Goal: Task Accomplishment & Management: Complete application form

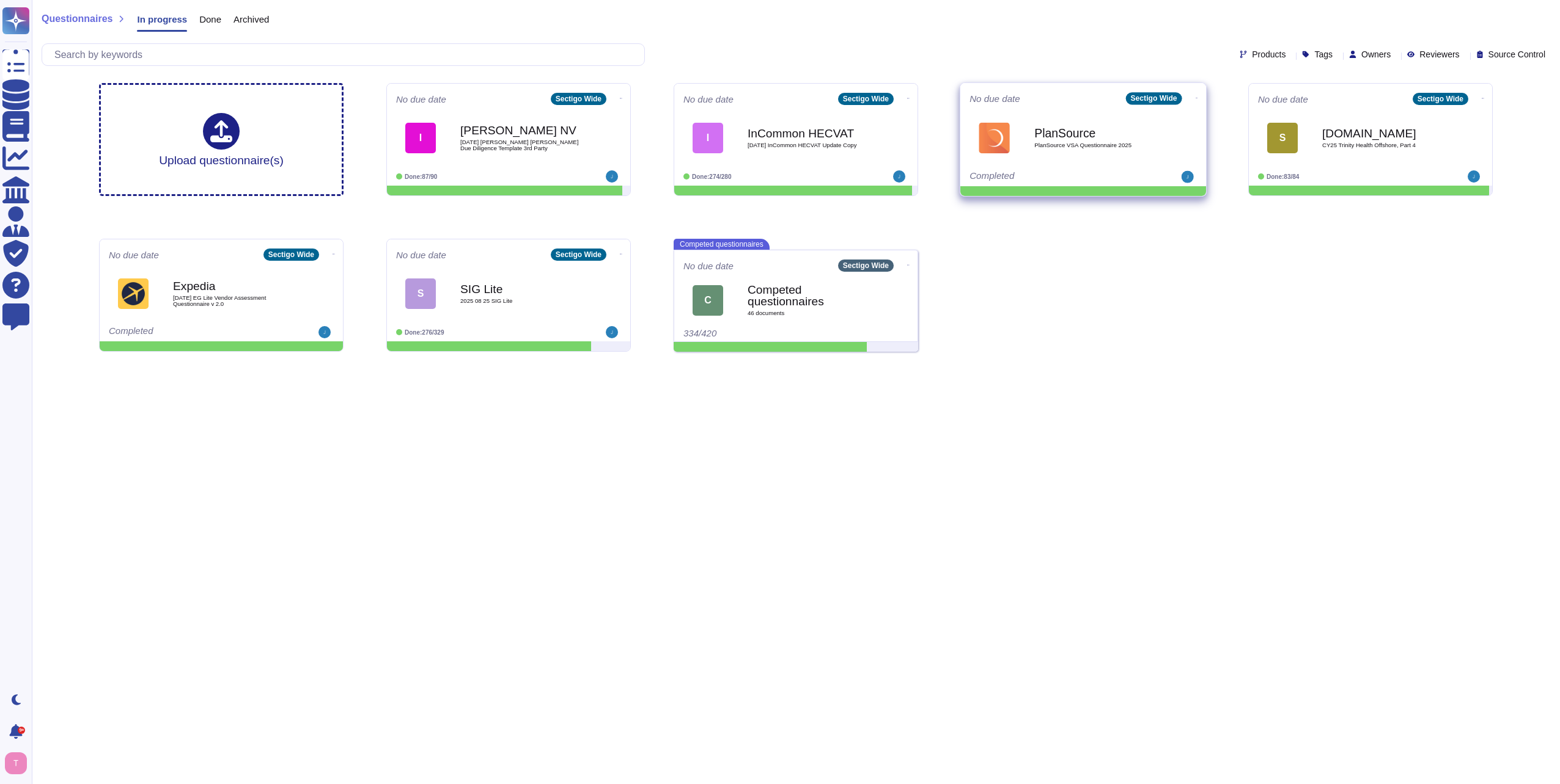
click at [1063, 139] on b "PlanSource" at bounding box center [1096, 133] width 124 height 11
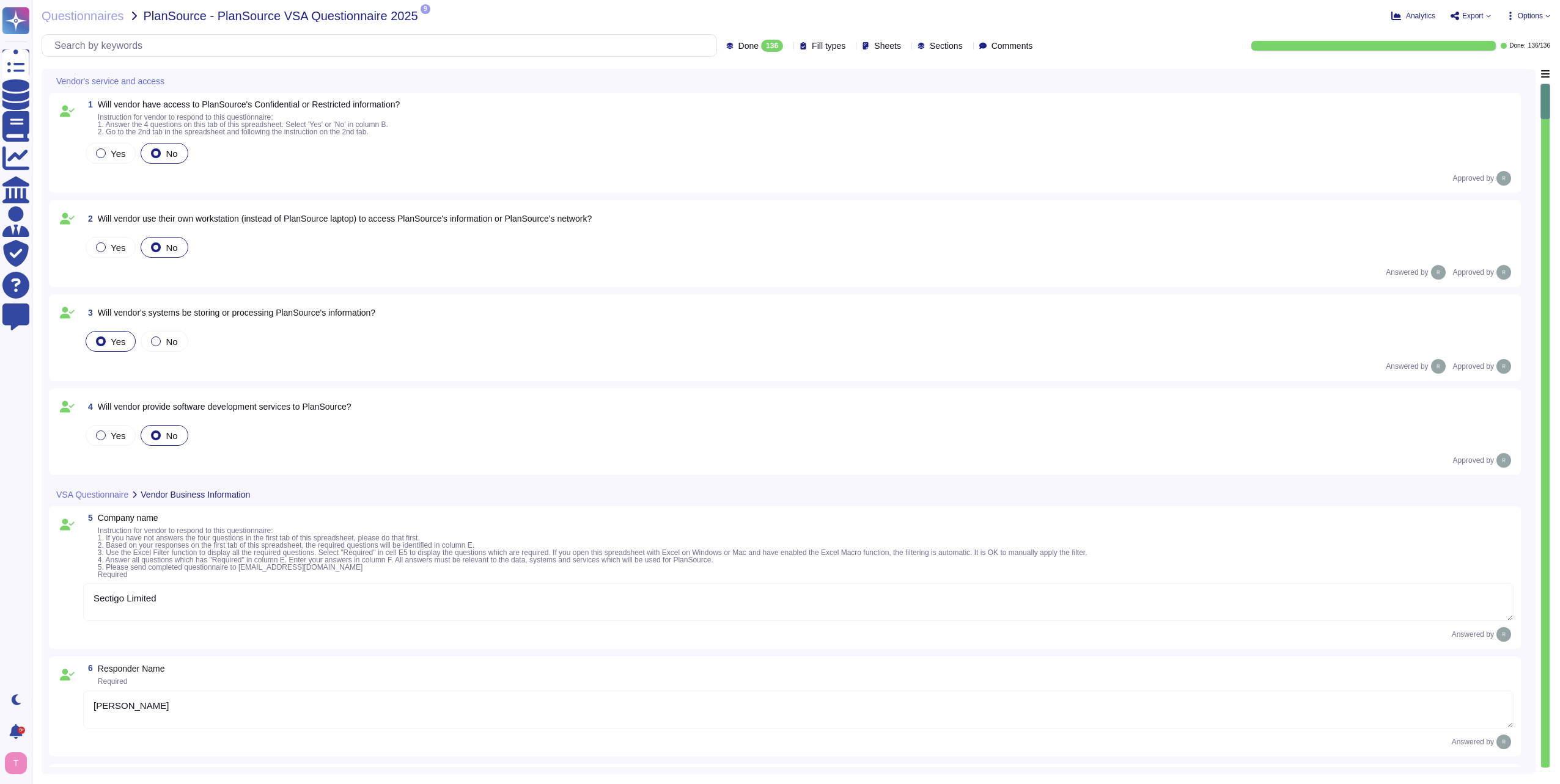
type textarea "Sectigo Limited"
type textarea "[PERSON_NAME]"
type textarea "Chief Compliance Officer"
type textarea "[PERSON_NAME][EMAIL_ADDRESS][PERSON_NAME][DOMAIN_NAME]"
type textarea "The date of the response is [DATE]."
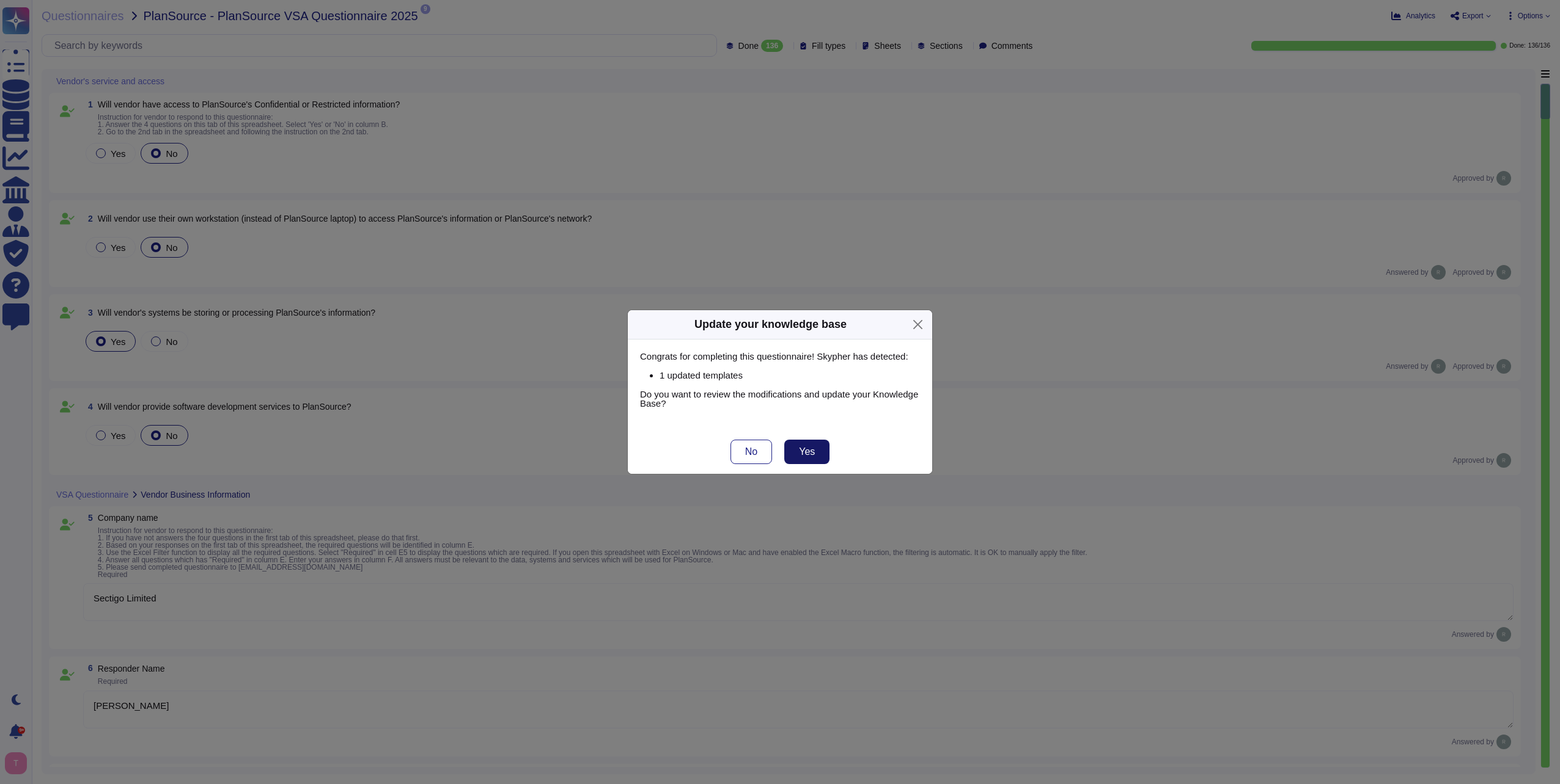
click at [814, 445] on button "Yes" at bounding box center [807, 452] width 45 height 24
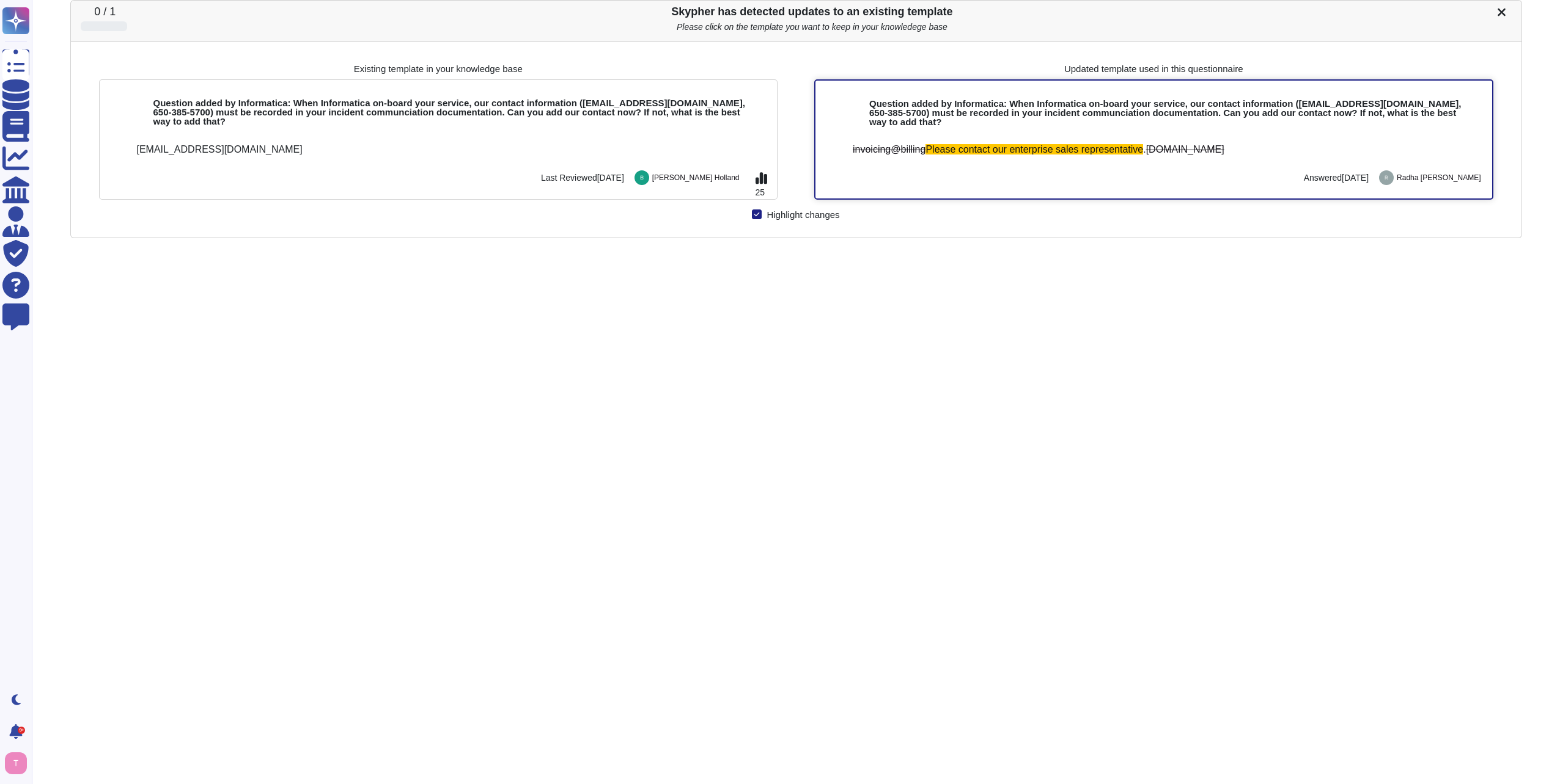
click at [1184, 147] on span "[DOMAIN_NAME]" at bounding box center [1185, 149] width 78 height 10
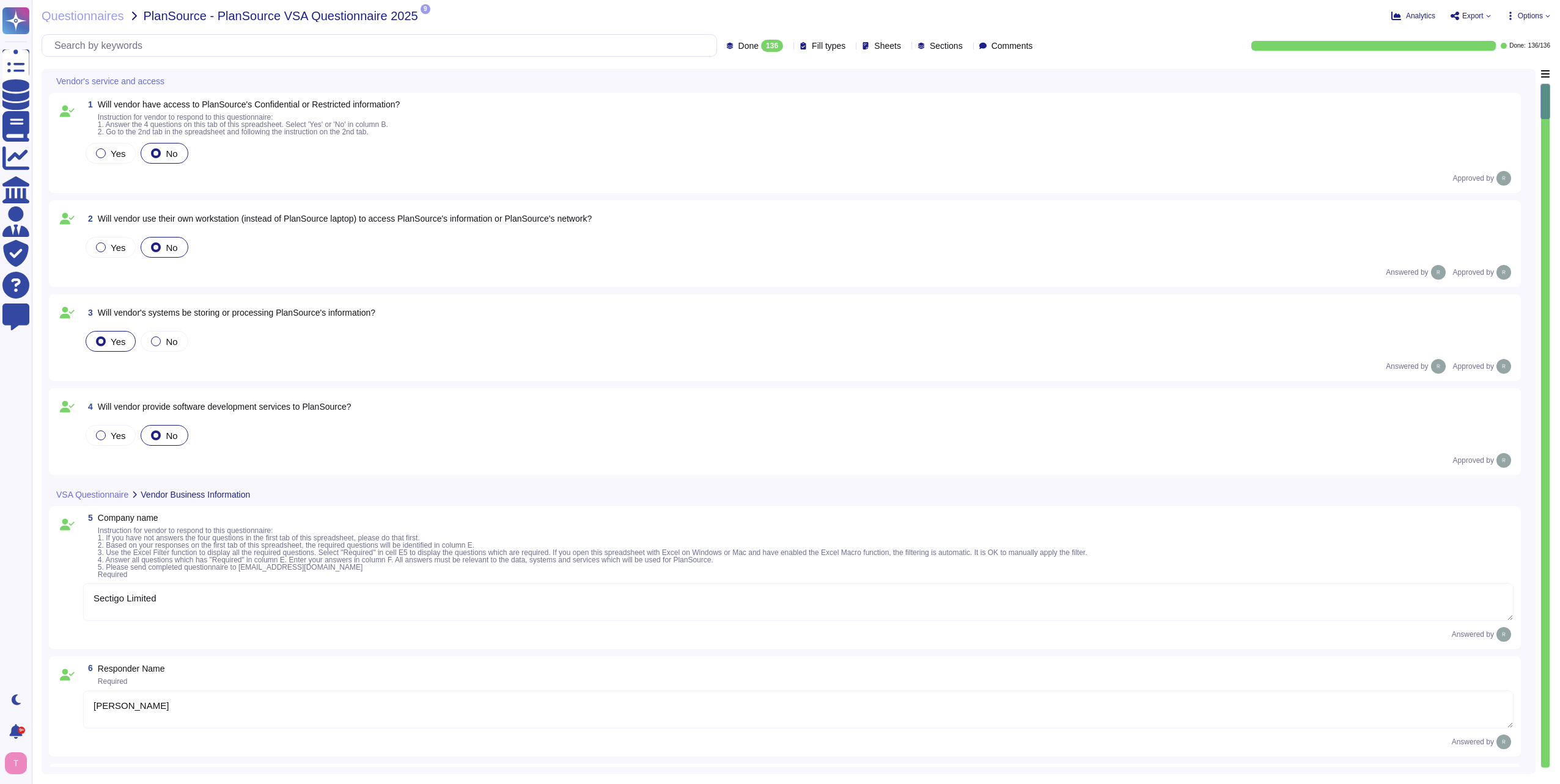
type textarea "Sectigo Limited"
type textarea "[PERSON_NAME]"
type textarea "Chief Compliance Officer"
type textarea "[PERSON_NAME][EMAIL_ADDRESS][PERSON_NAME][DOMAIN_NAME]"
type textarea "The date of the response is [DATE]."
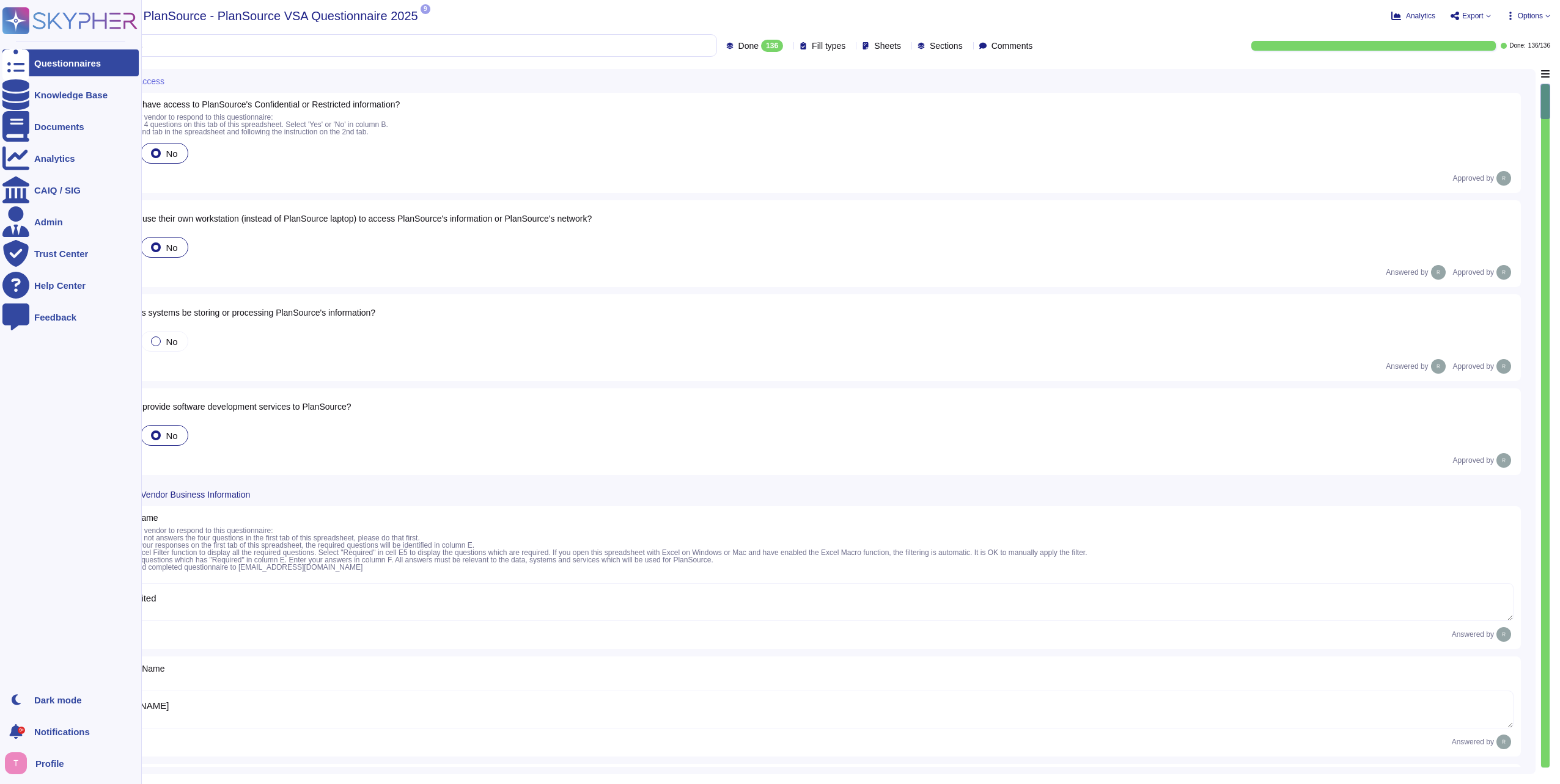
click at [71, 60] on div "Questionnaires" at bounding box center [68, 63] width 66 height 9
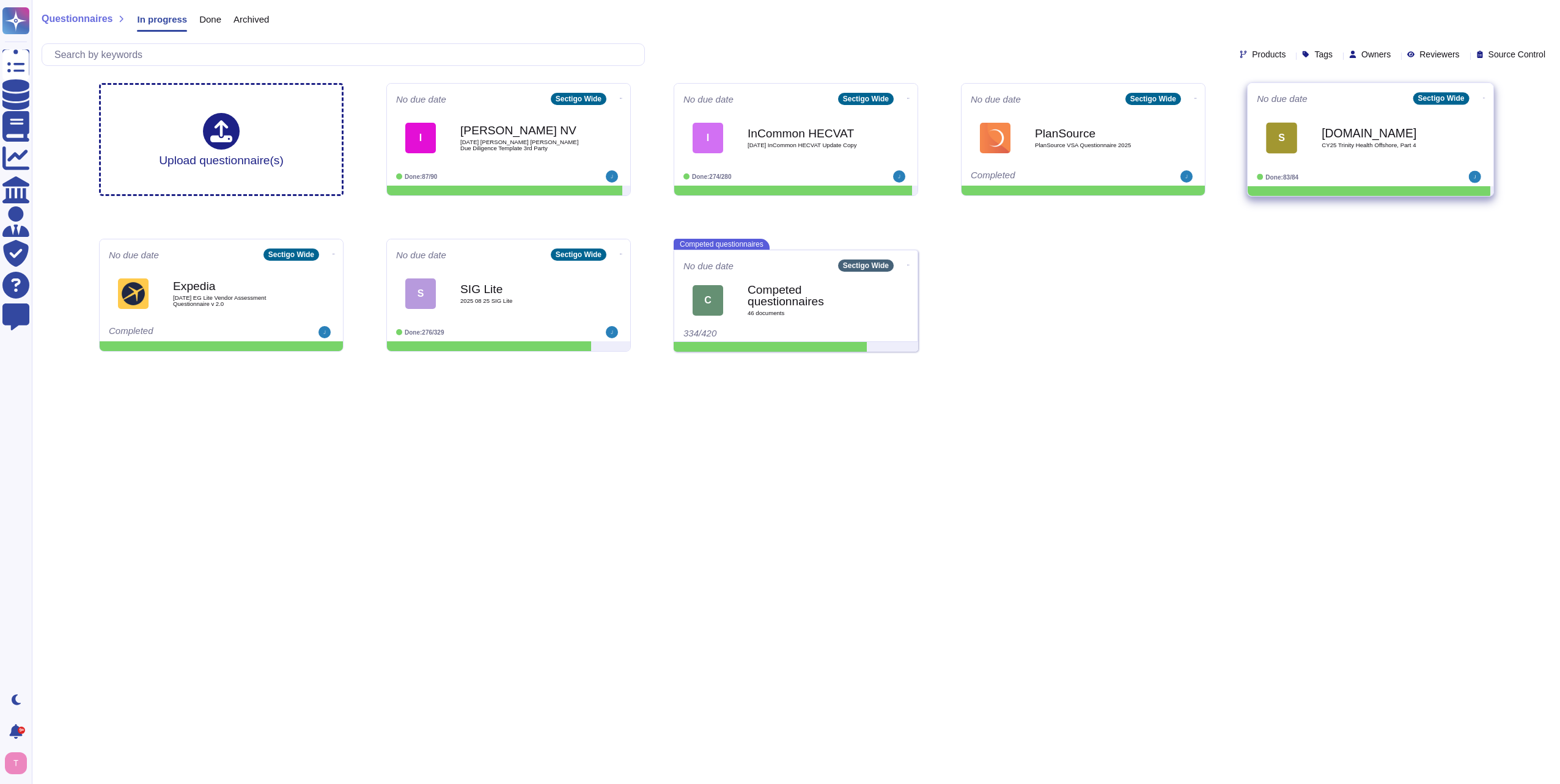
click at [1367, 139] on b "[DOMAIN_NAME]" at bounding box center [1383, 133] width 124 height 11
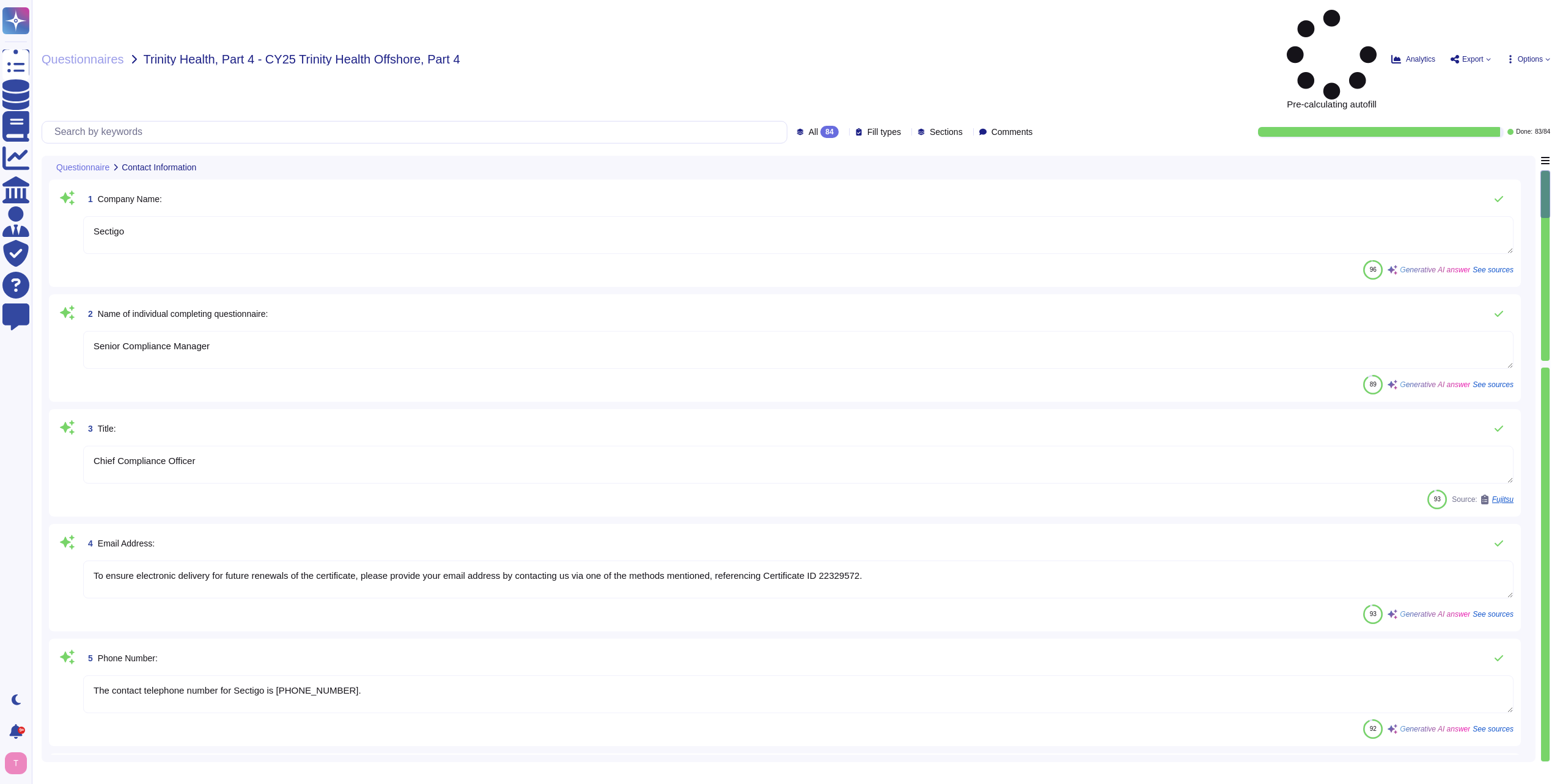
type textarea "Sectigo"
type textarea "Senior Compliance Manager"
type textarea "Chief Compliance Officer"
type textarea "To ensure electronic delivery for future renewals of the certificate, please pr…"
type textarea "The contact telephone number for Sectigo is [PHONE_NUMBER]."
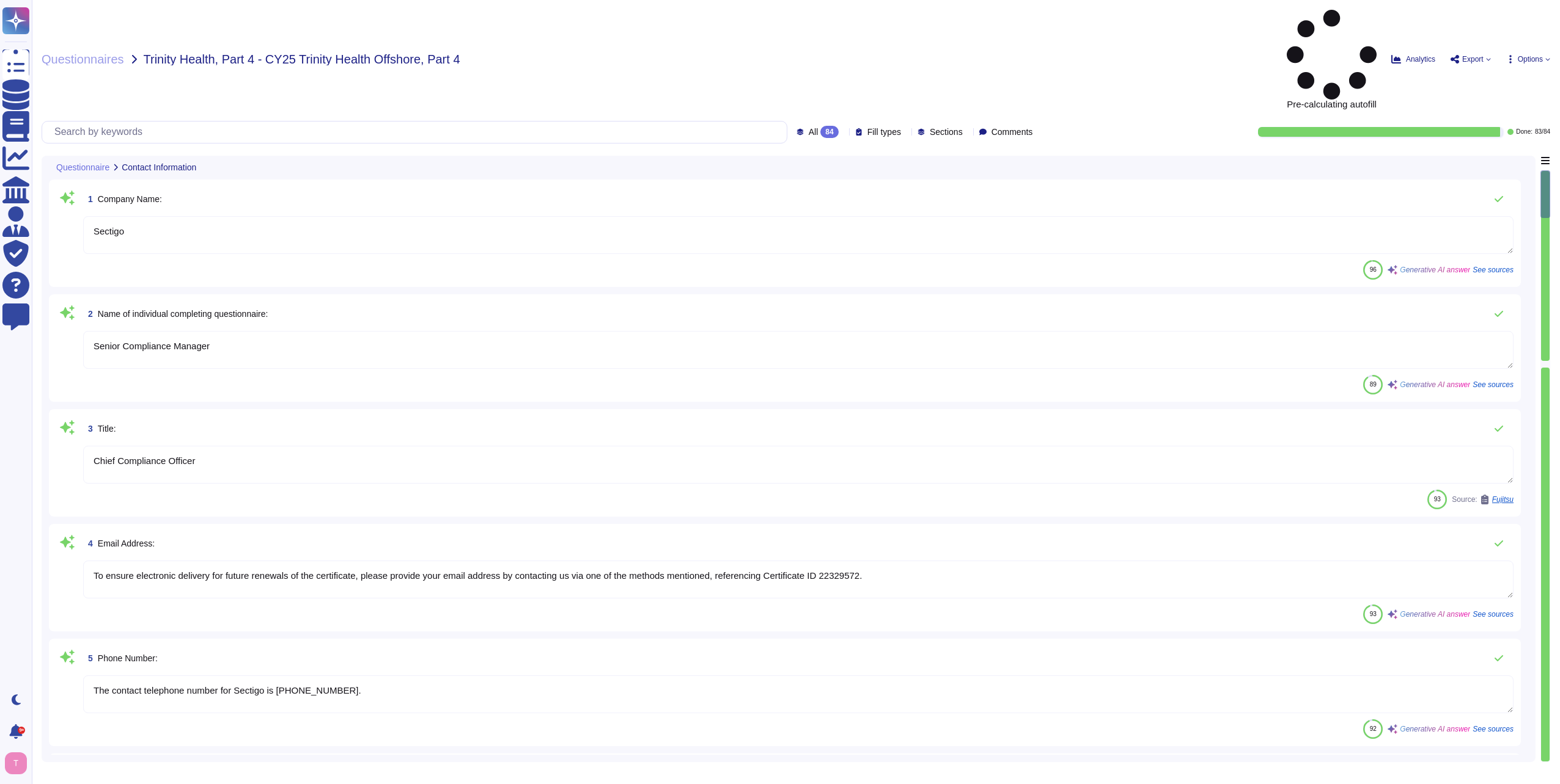
type textarea "[DATE]"
type textarea "The category of services being performed by offshore resources includes tech su…"
type textarea "n/a"
type textarea "Certificate Lifecycle Management and Digital Certificates."
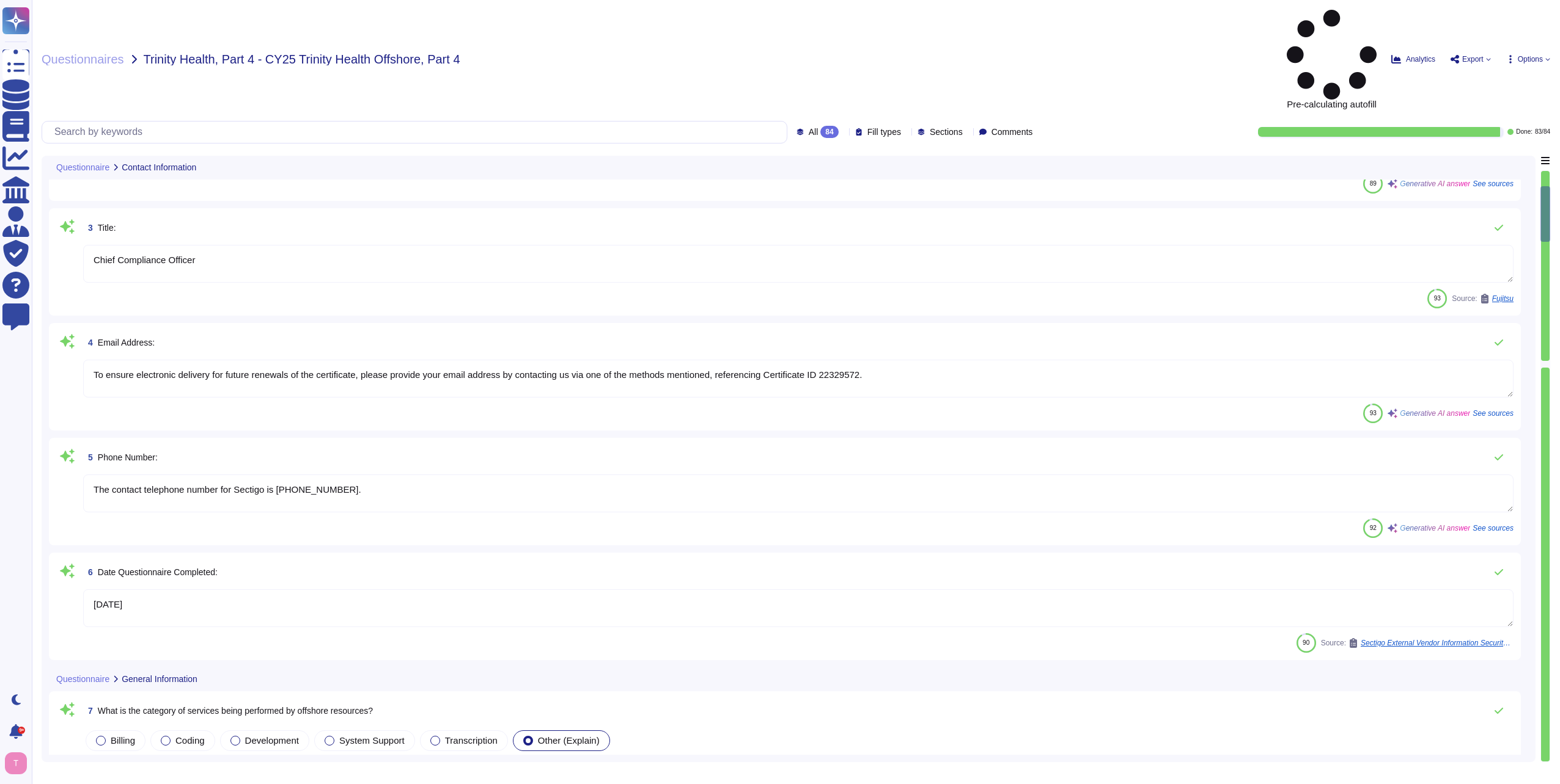
type textarea "Yes, we provide offshore capabilities as part of our services, but we also have…"
type textarea "n/a"
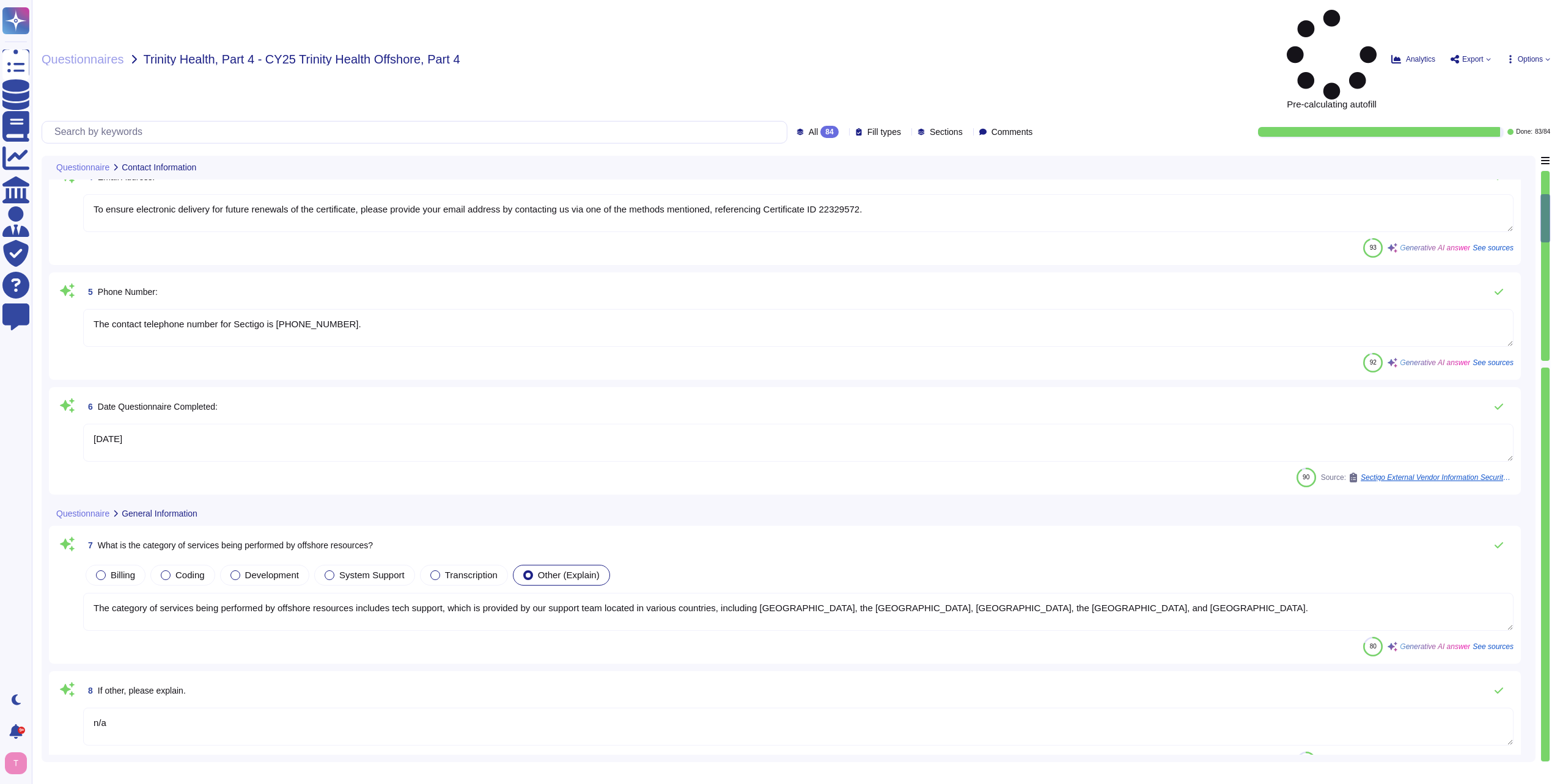
type textarea "none"
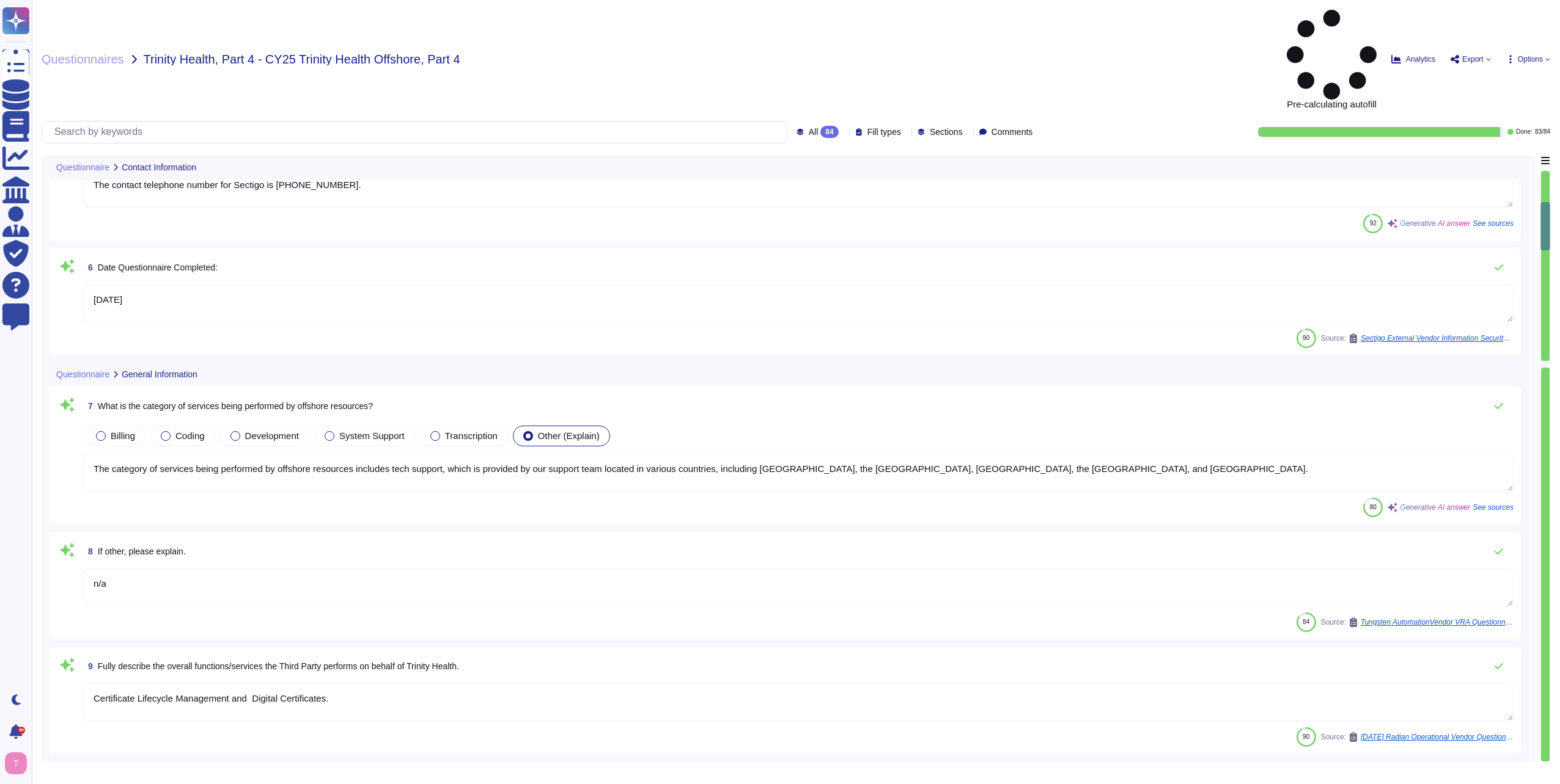
type textarea "[GEOGRAPHIC_DATA], [GEOGRAPHIC_DATA], [GEOGRAPHIC_DATA]"
type textarea "Employees must have a suitable and dedicated workspace in any remote location u…"
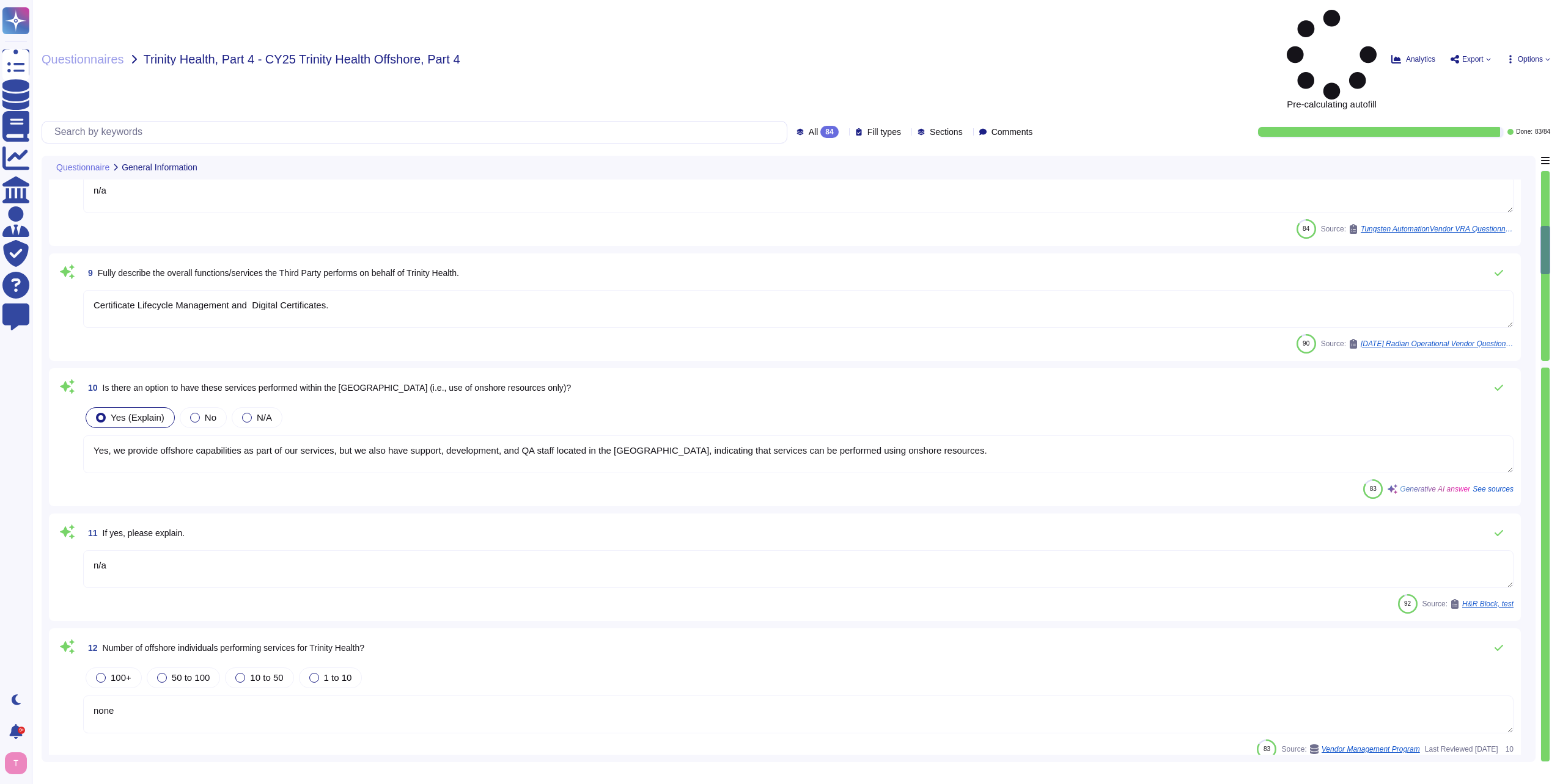
type textarea "This policy applies to all employees who may travel or work abroad as part of t…"
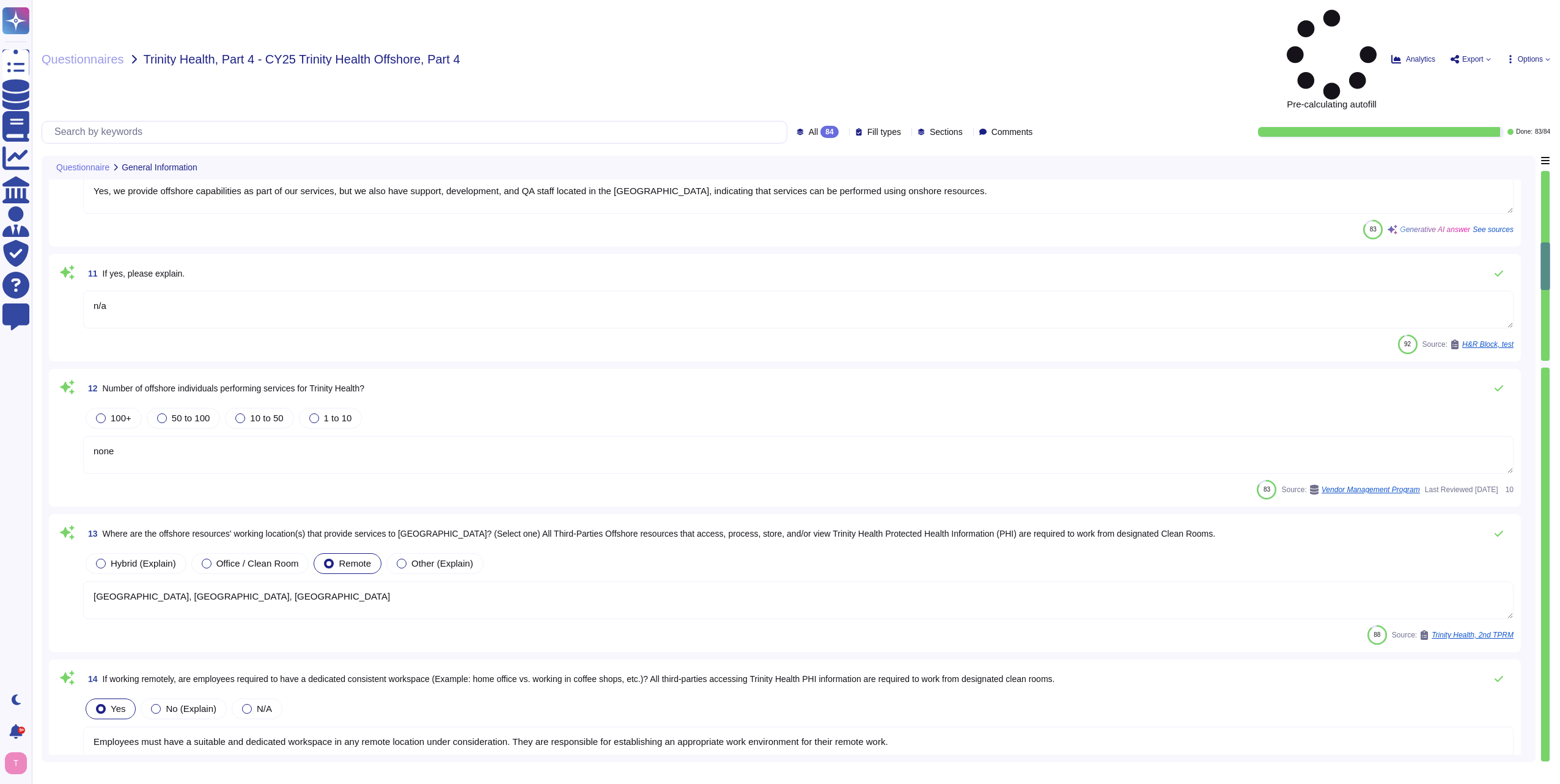
type textarea "None. We operate only in [GEOGRAPHIC_DATA], [GEOGRAPHIC_DATA], [GEOGRAPHIC_DATA…"
type textarea "The effective dates for the services/functions mentioned are as follows: - [DAT…"
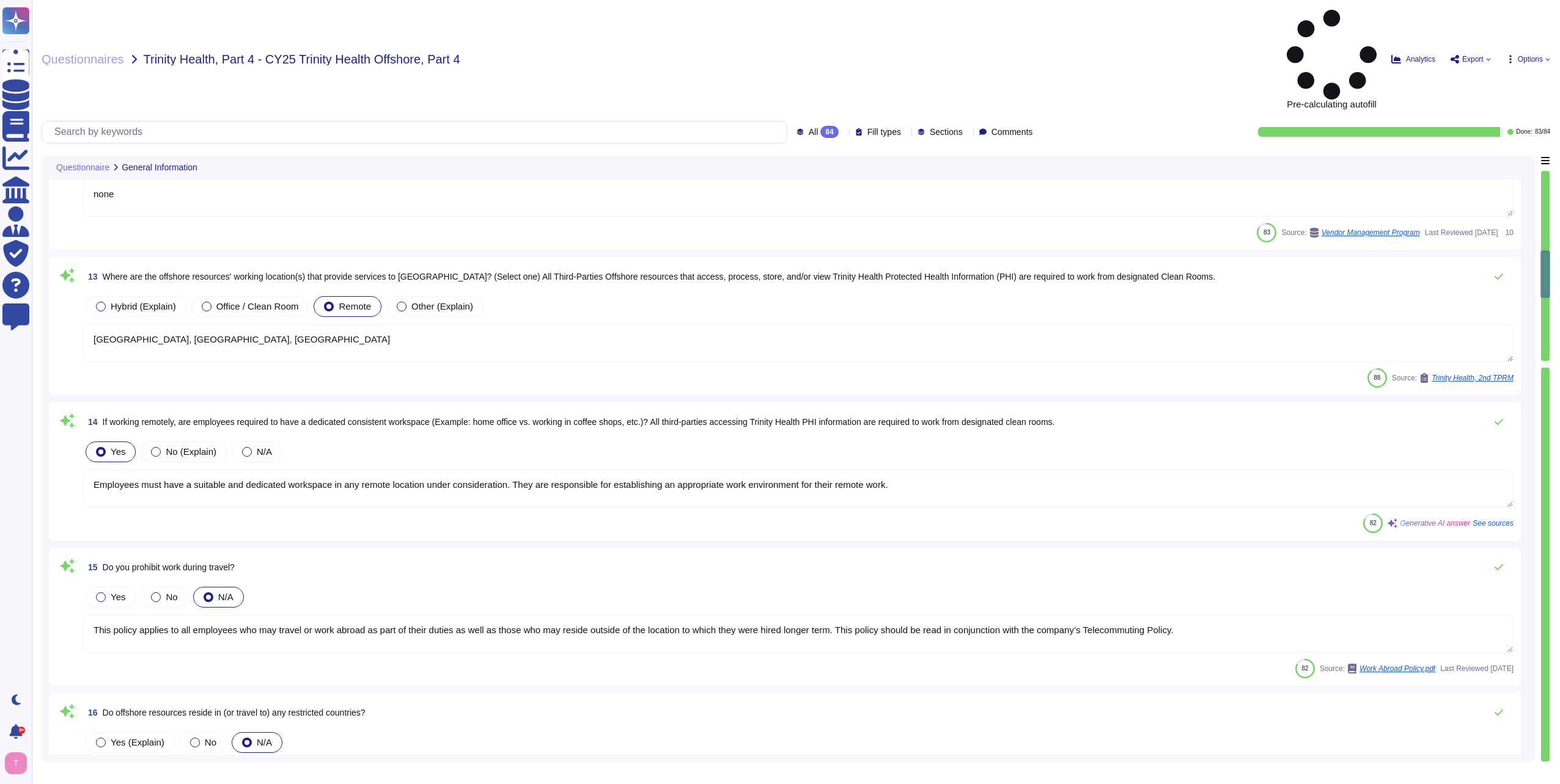
type textarea "The procedures accompanying should be determined into 3 key stages of a user’s …"
type textarea "Customer data are replicated in real time between our data centers in [GEOGRAPH…"
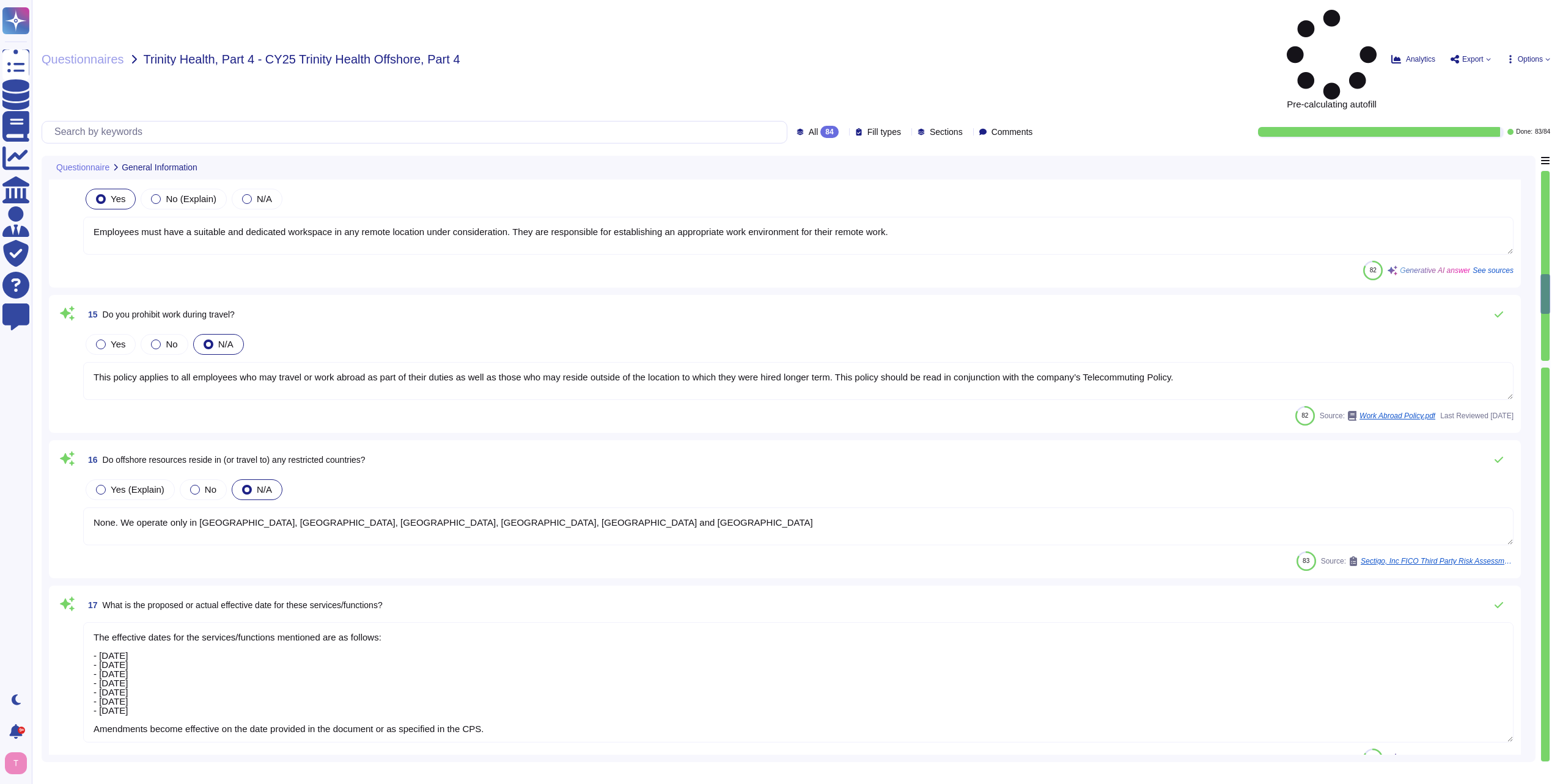
type textarea "Customer data are replicated in real time between our data centers in [GEOGRAPH…"
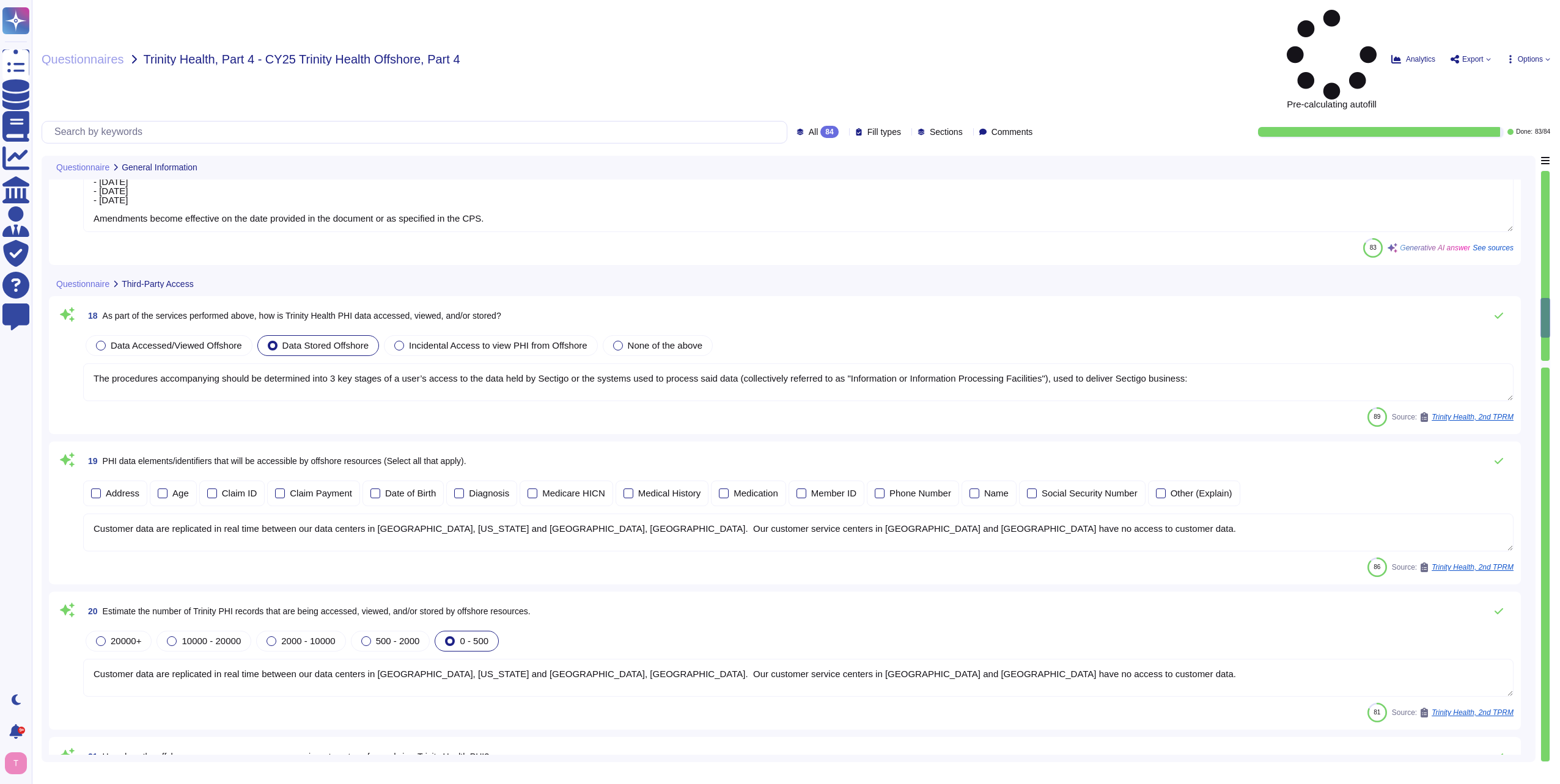
type textarea "Customer data are replicated in real time between our data centers in [GEOGRAPH…"
type textarea "We store Customer-provided users names and email addresses. Public certificate …"
type textarea "Customer data are replicated in real time between our data centers in [GEOGRAPH…"
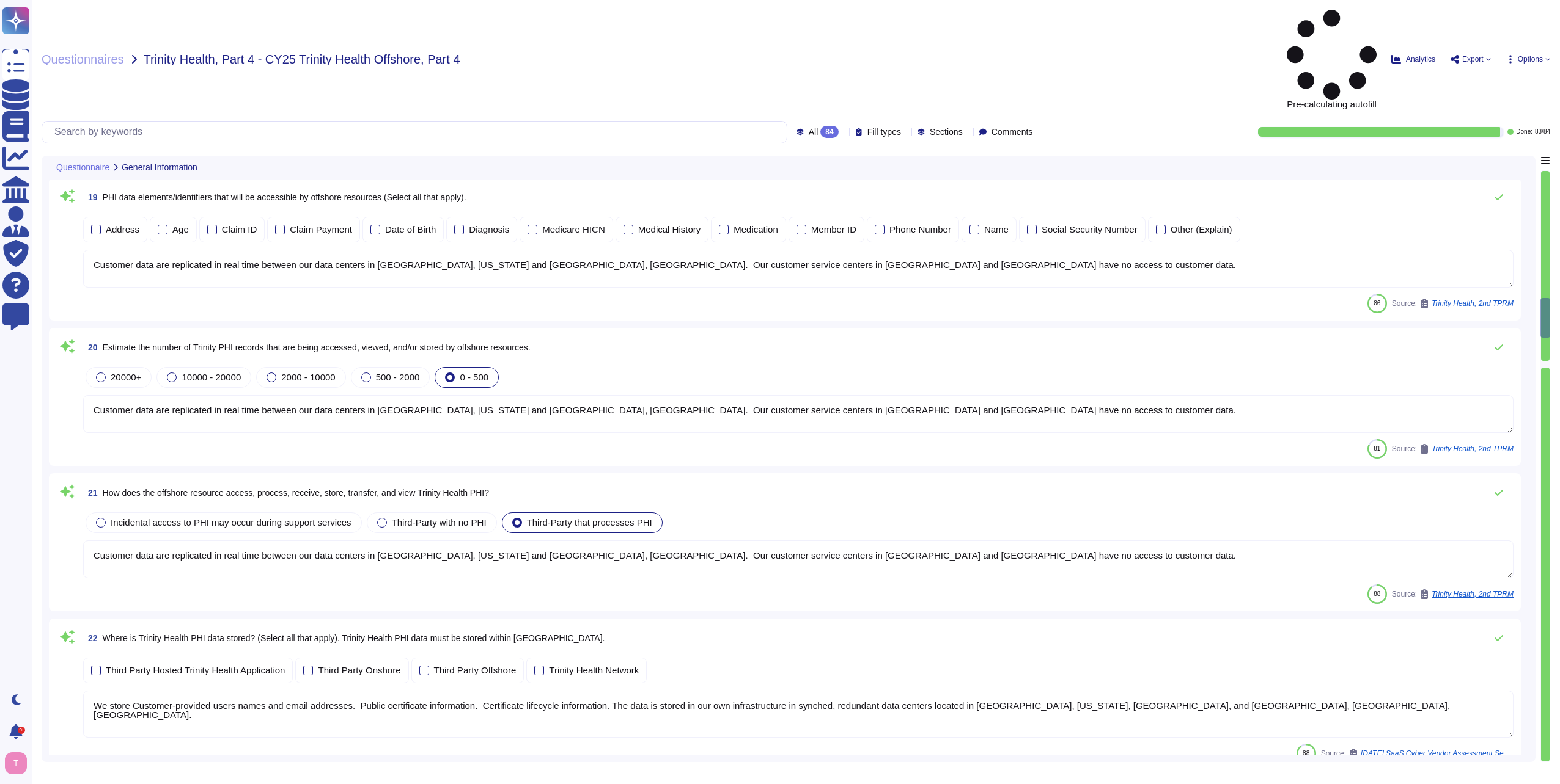
type textarea "Yes. Support, development, and QA staff may be located in a variety of countrie…"
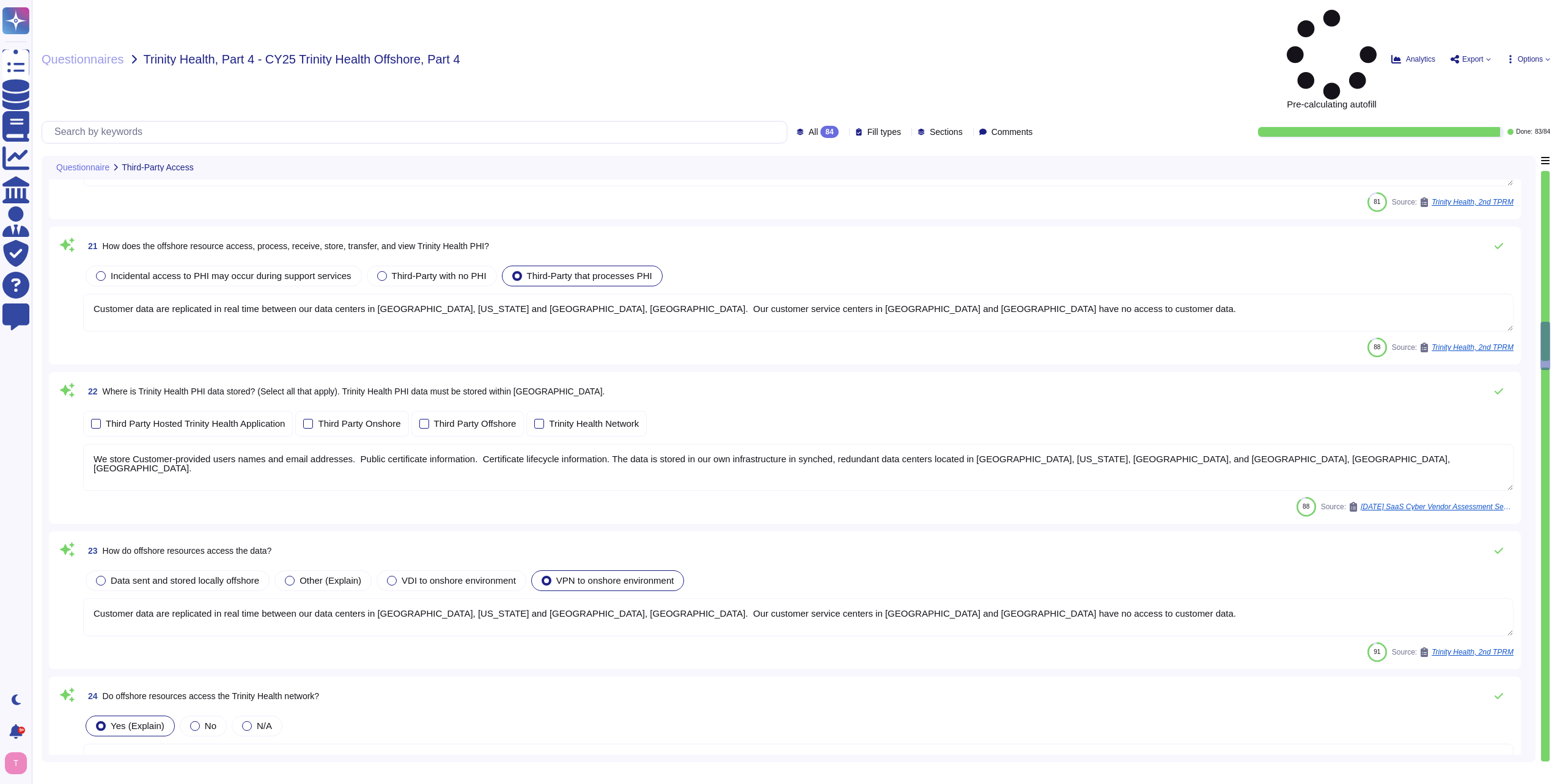
type textarea "Remote access occurs through a Virtual Private Network (VPN) using OpenVPN tech…"
type textarea "Yes. Support, development, and QA staff may be located in a variety of countrie…"
type textarea "Sectigo utilizes the following third-party providers: 1. Google Cloud Platform …"
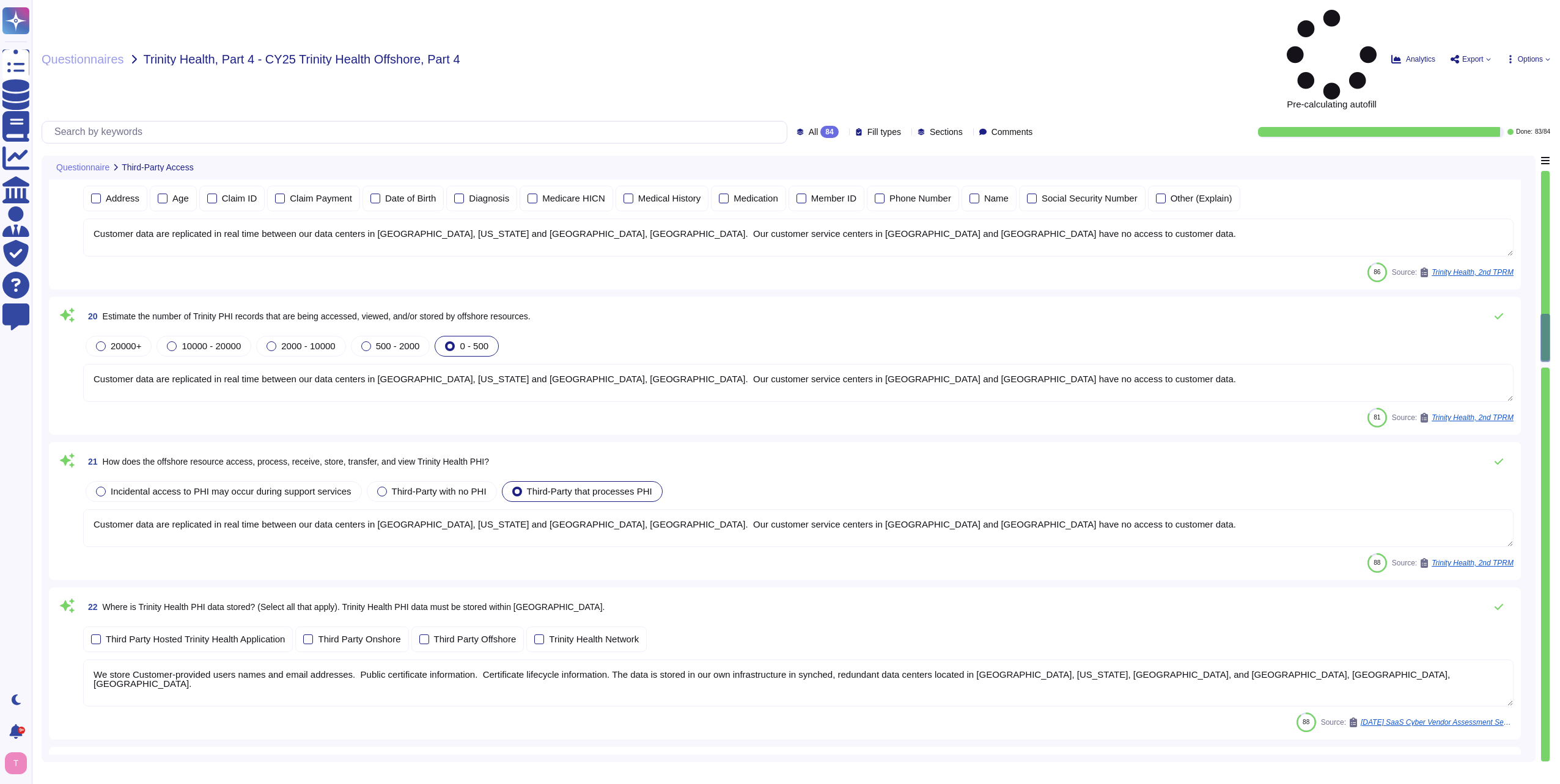
scroll to position [2321, 0]
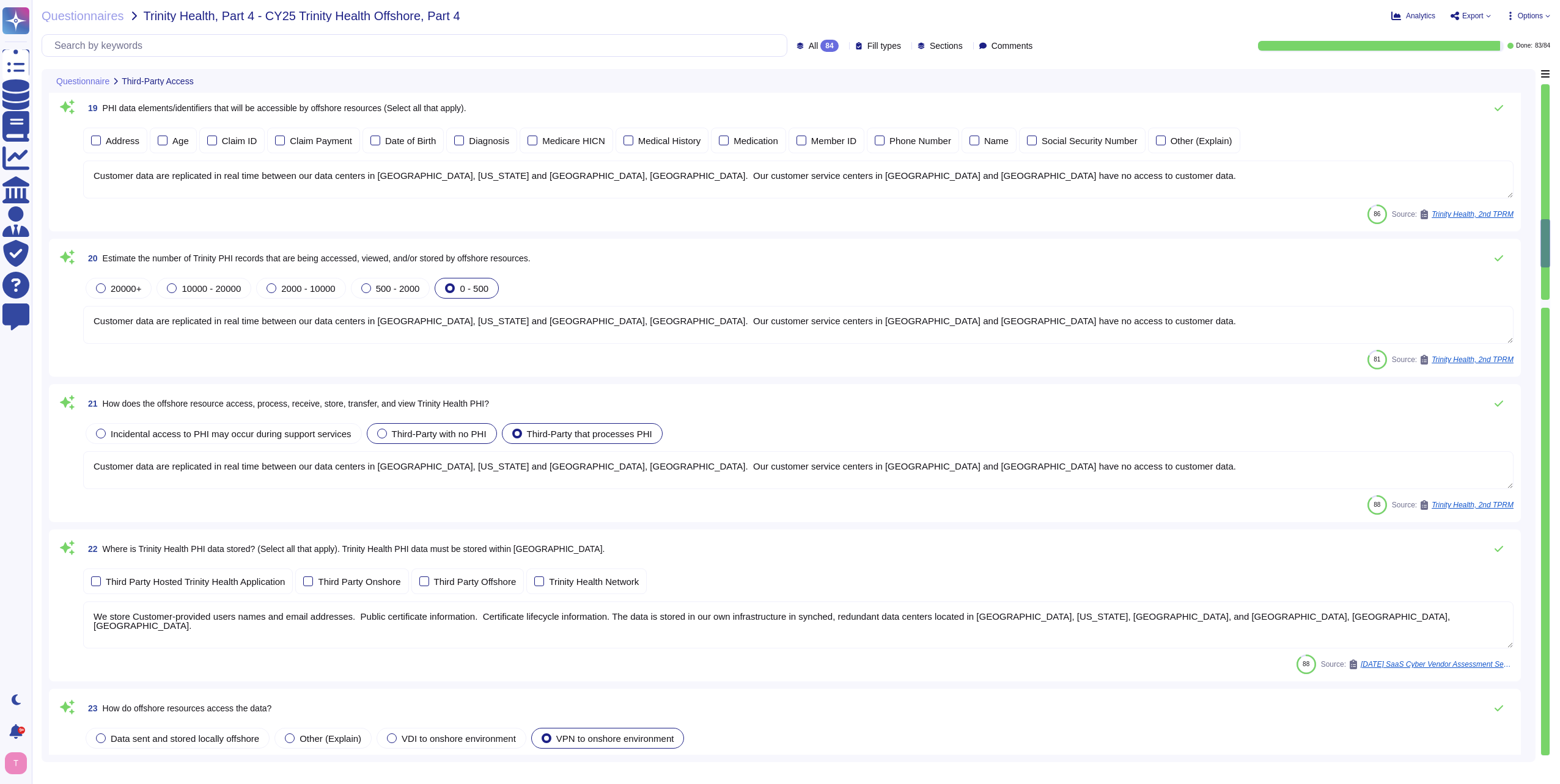
click at [377, 432] on div at bounding box center [381, 433] width 10 height 10
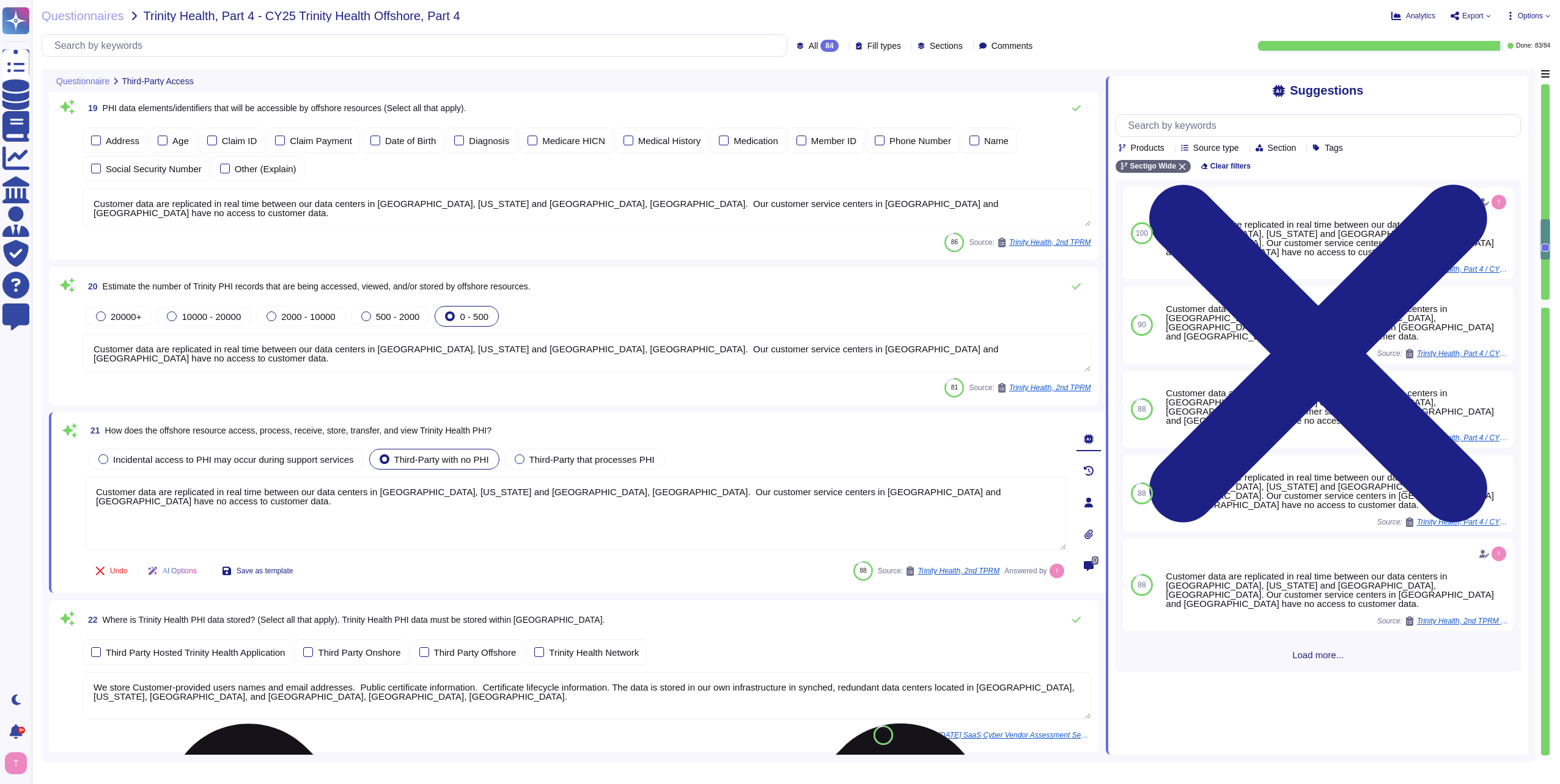
drag, startPoint x: 934, startPoint y: 492, endPoint x: 84, endPoint y: 516, distance: 850.3
click at [85, 516] on textarea "Customer data are replicated in real time between our data centers in [GEOGRAPH…" at bounding box center [576, 513] width 981 height 73
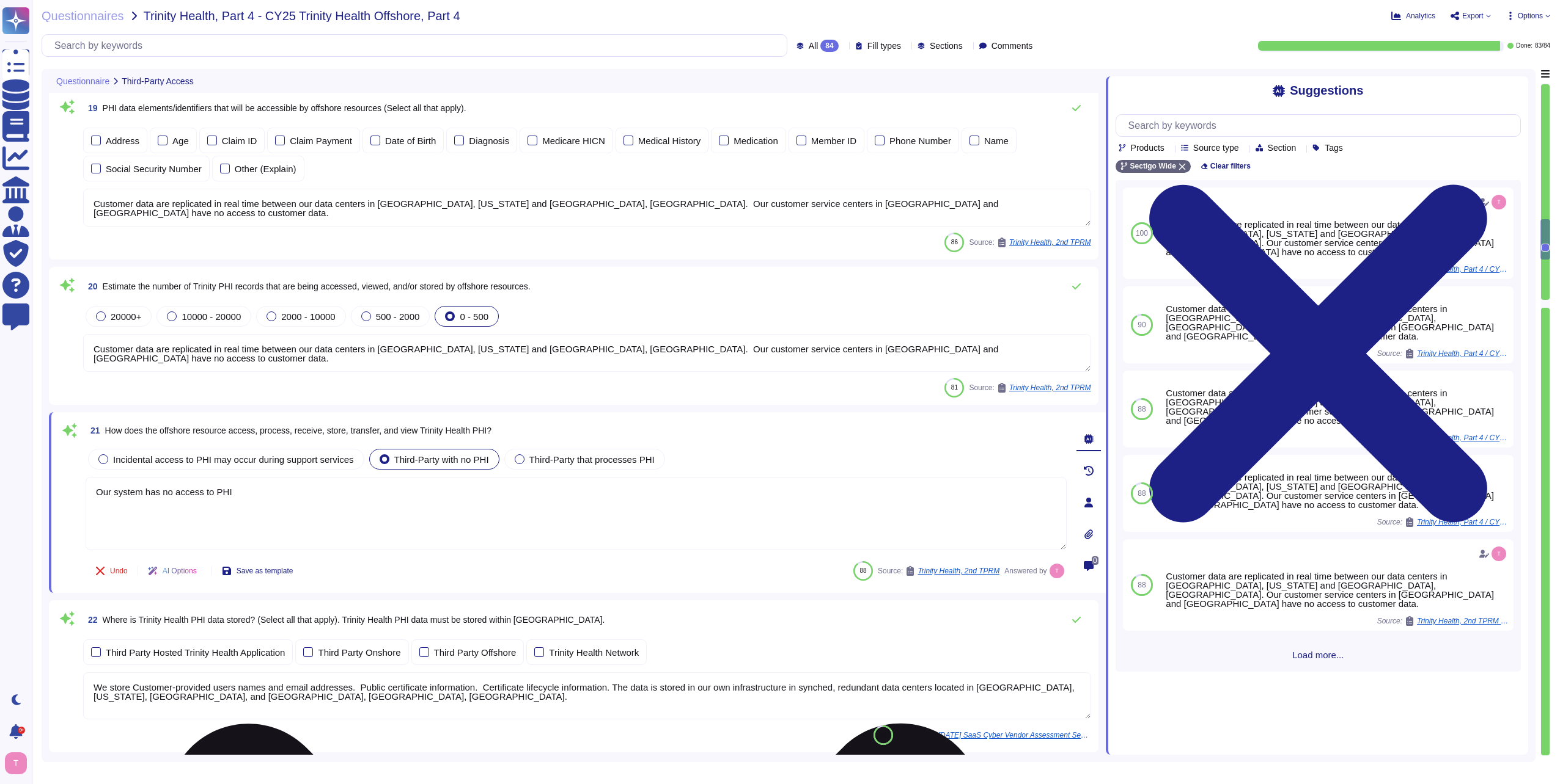
type textarea "Our system has no access to PHI."
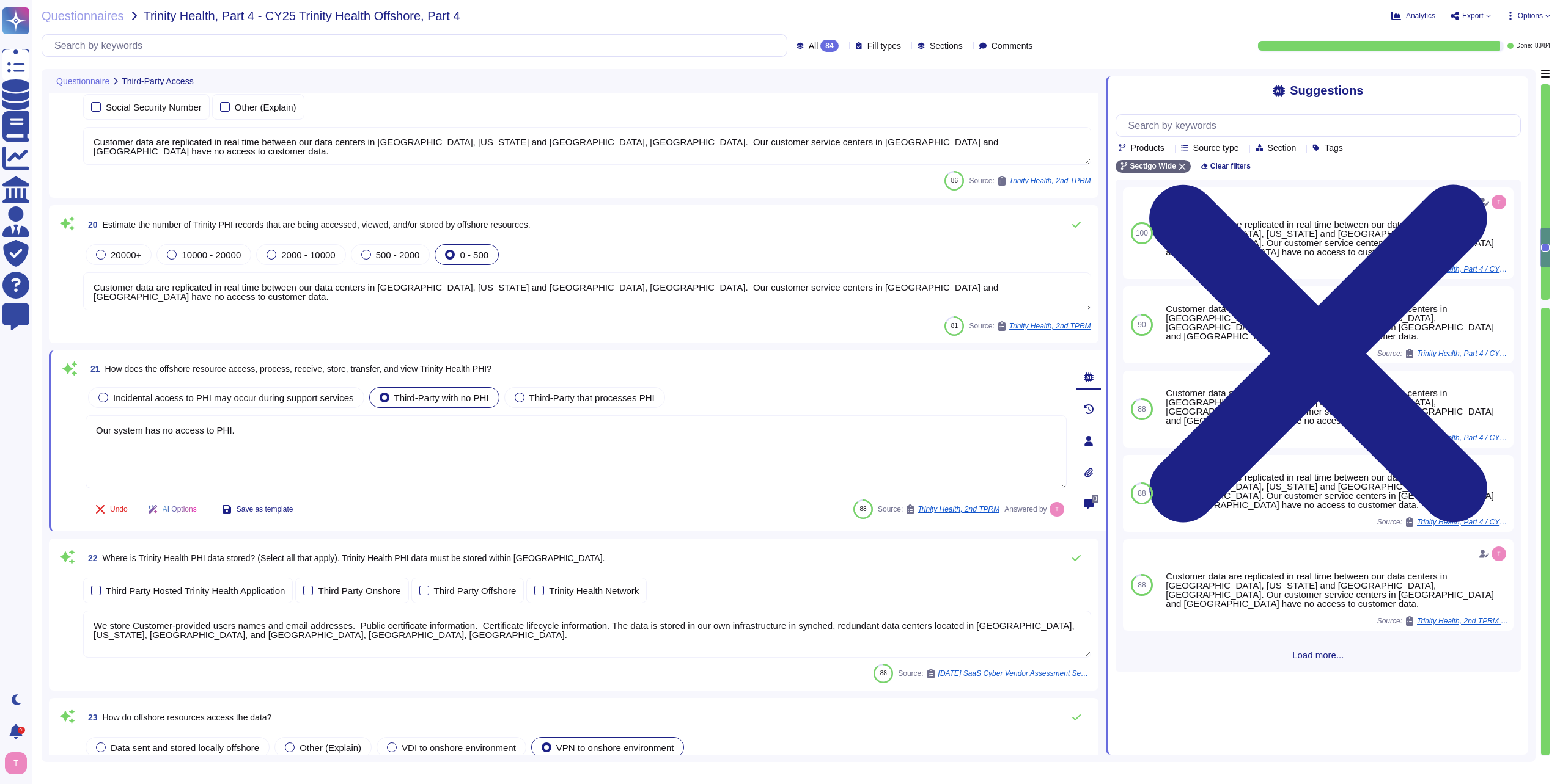
type textarea "Remote access occurs through a Virtual Private Network (VPN) using OpenVPN tech…"
type textarea "Yes. Support, development, and QA staff may be located in a variety of countrie…"
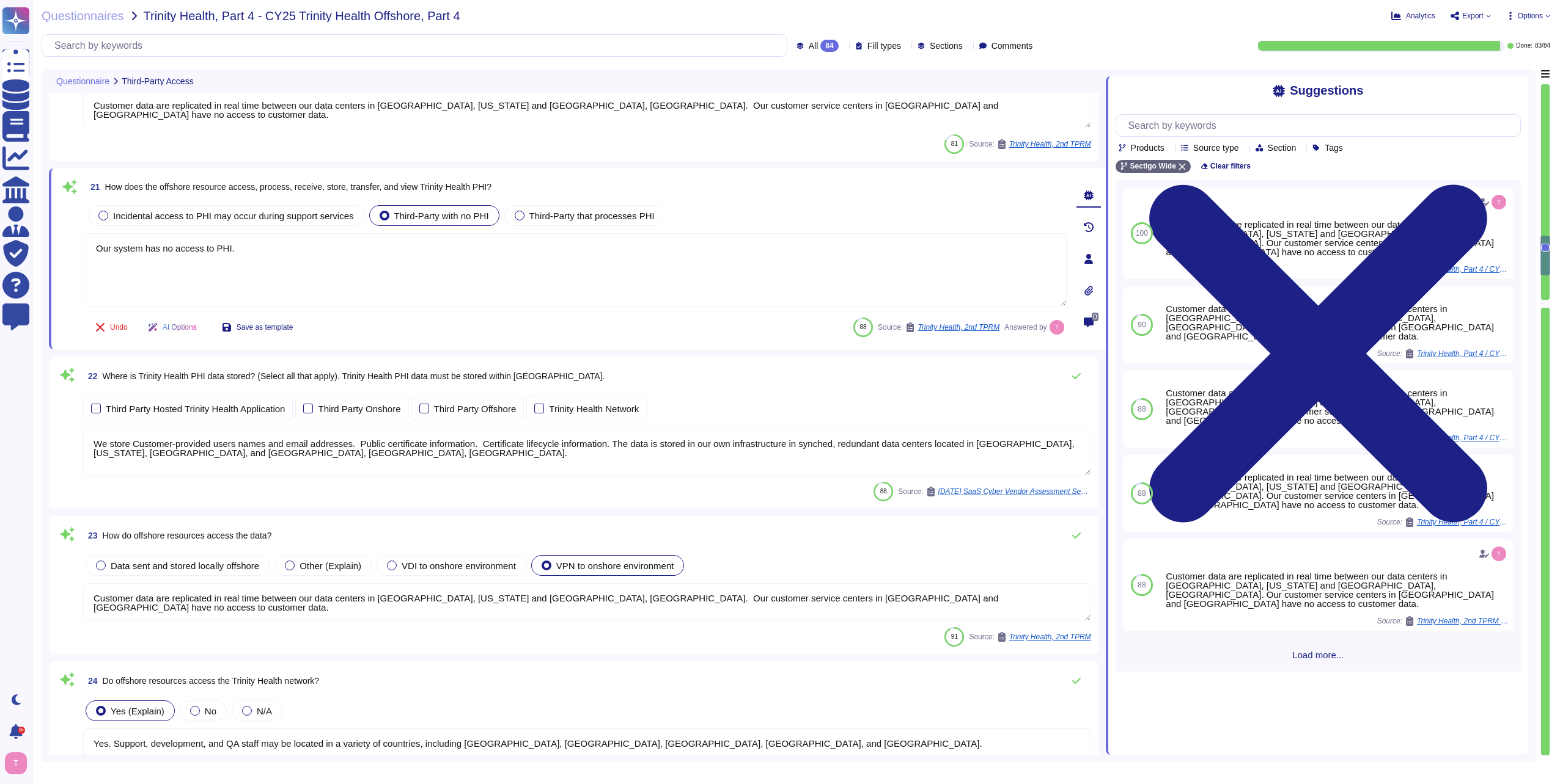
scroll to position [2566, 0]
type textarea "Our system has no access to PHI."
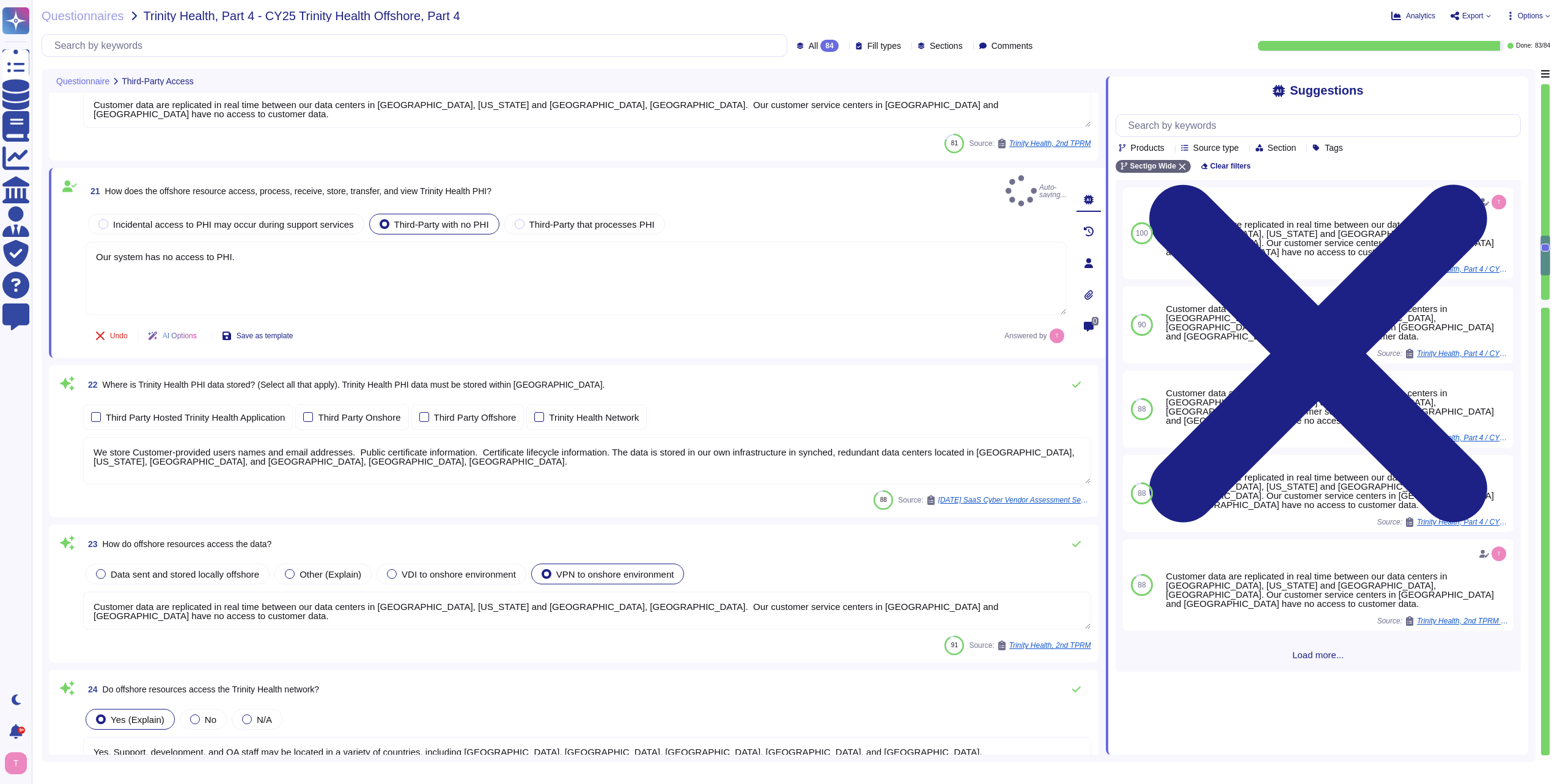
click at [286, 448] on textarea "We store Customer-provided users names and email addresses. Public certificate …" at bounding box center [587, 461] width 1008 height 47
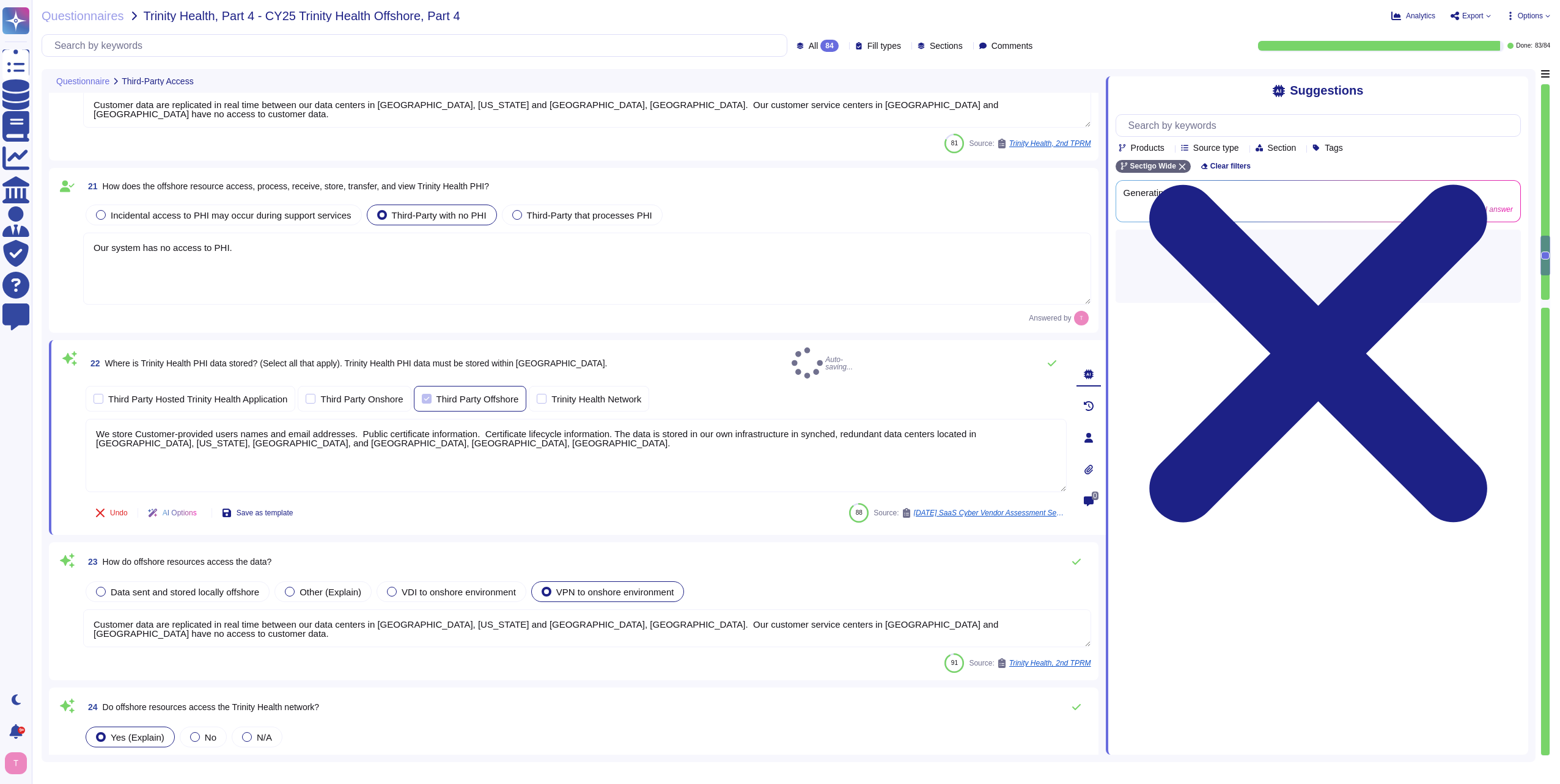
click at [422, 395] on div at bounding box center [426, 398] width 10 height 10
click at [314, 394] on div at bounding box center [310, 398] width 10 height 10
click at [0, 0] on input "Third Party Onshore" at bounding box center [0, 0] width 0 height 0
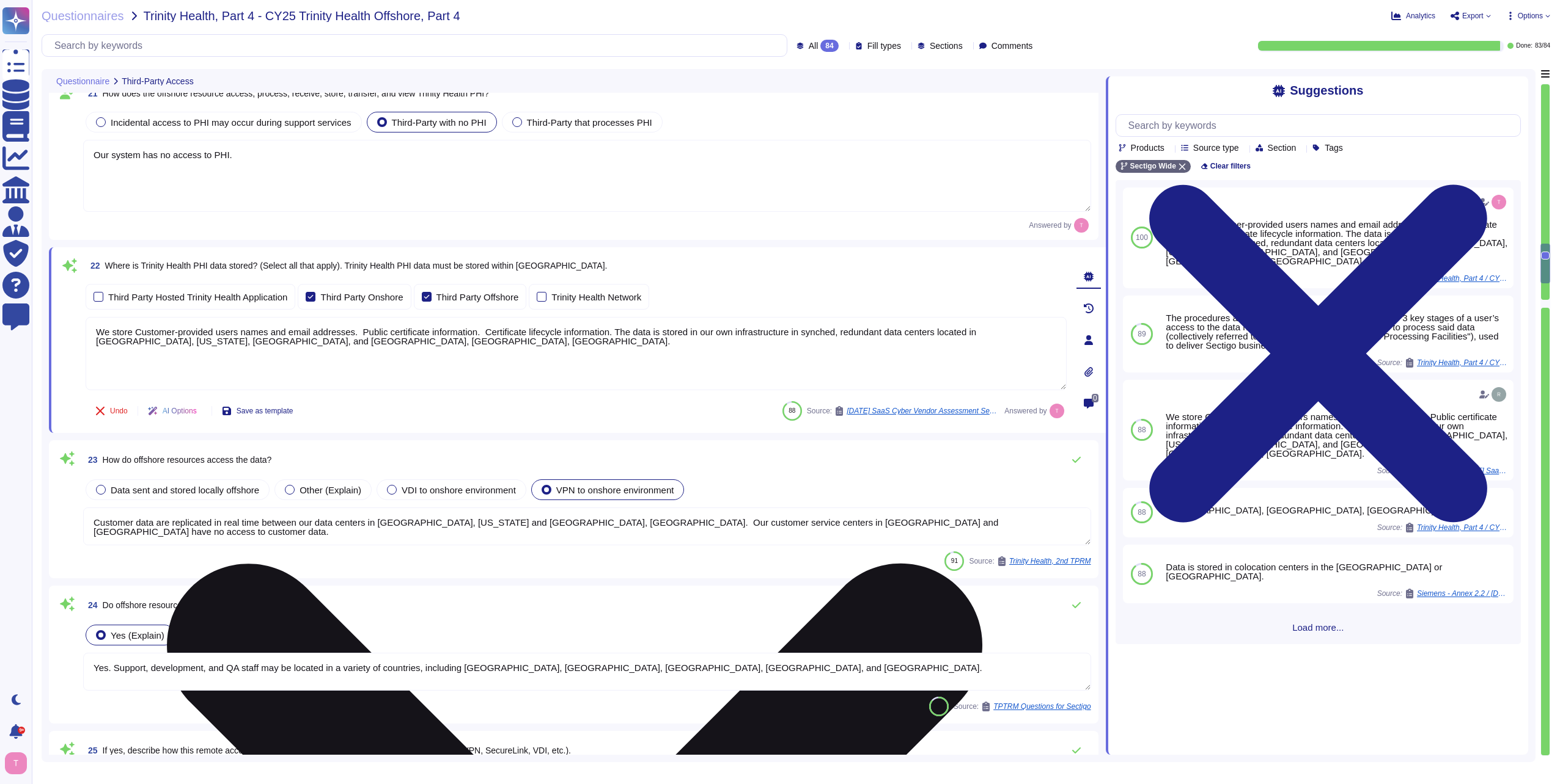
type textarea "Sectigo utilizes the following third-party providers: 1. Google Cloud Platform …"
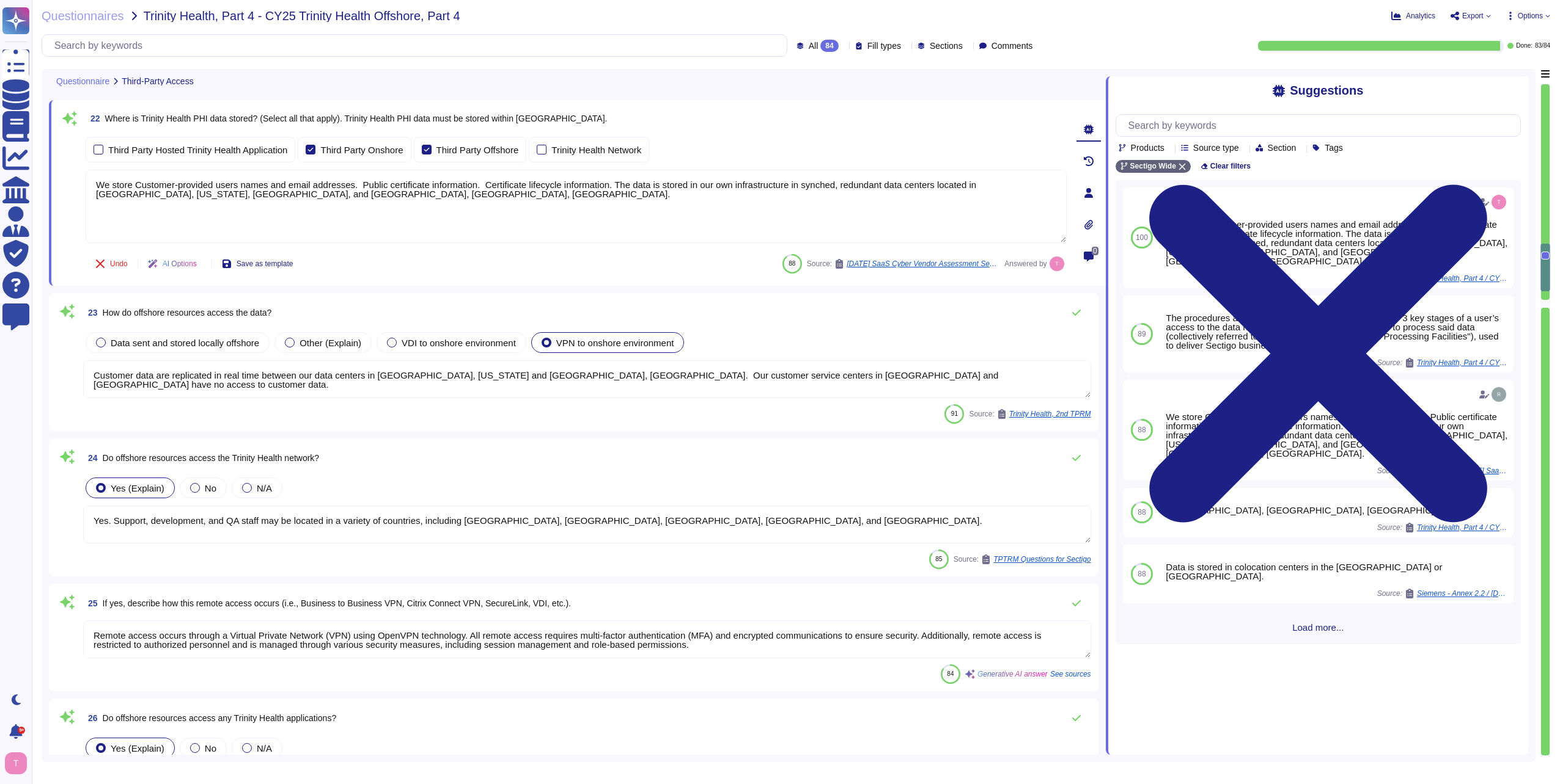
scroll to position [2810, 0]
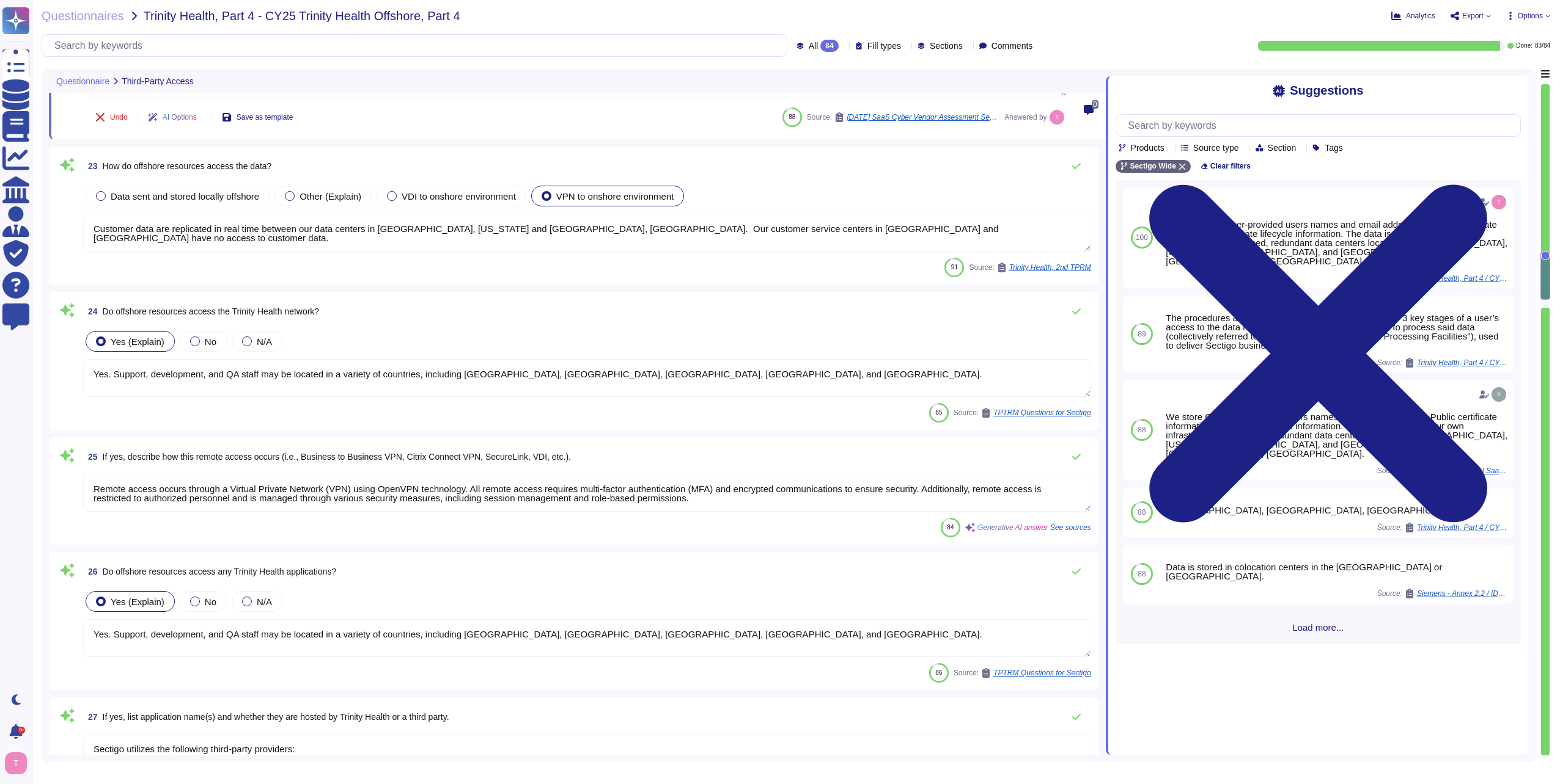
type textarea "Customer data are replicated in real time between our data centers in [GEOGRAPH…"
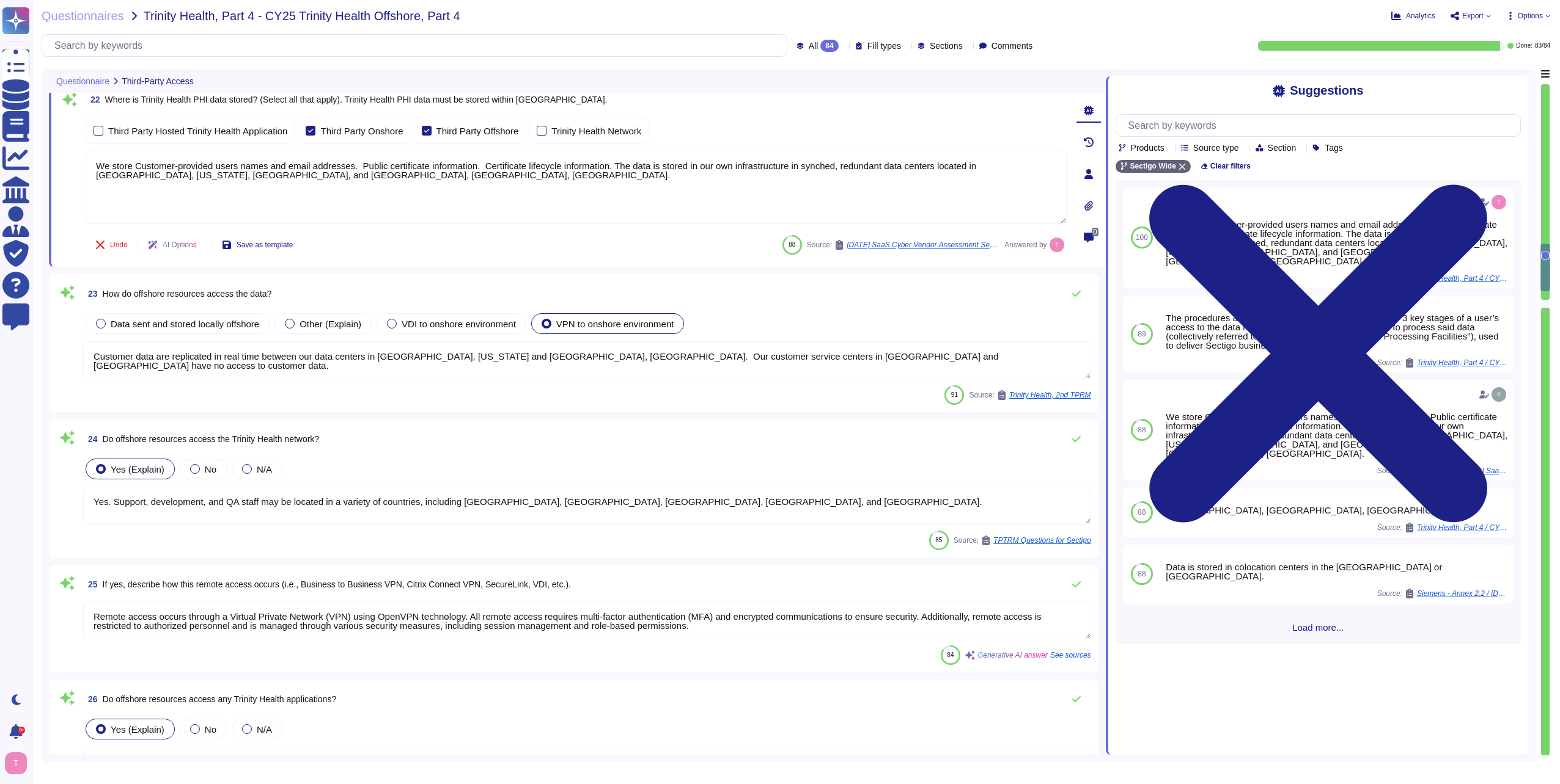
type textarea "Customer data are replicated in real time between our data centers in [GEOGRAPH…"
click at [651, 718] on div "Yes (Explain) No N/A" at bounding box center [587, 729] width 1008 height 25
